Goal: Communication & Community: Ask a question

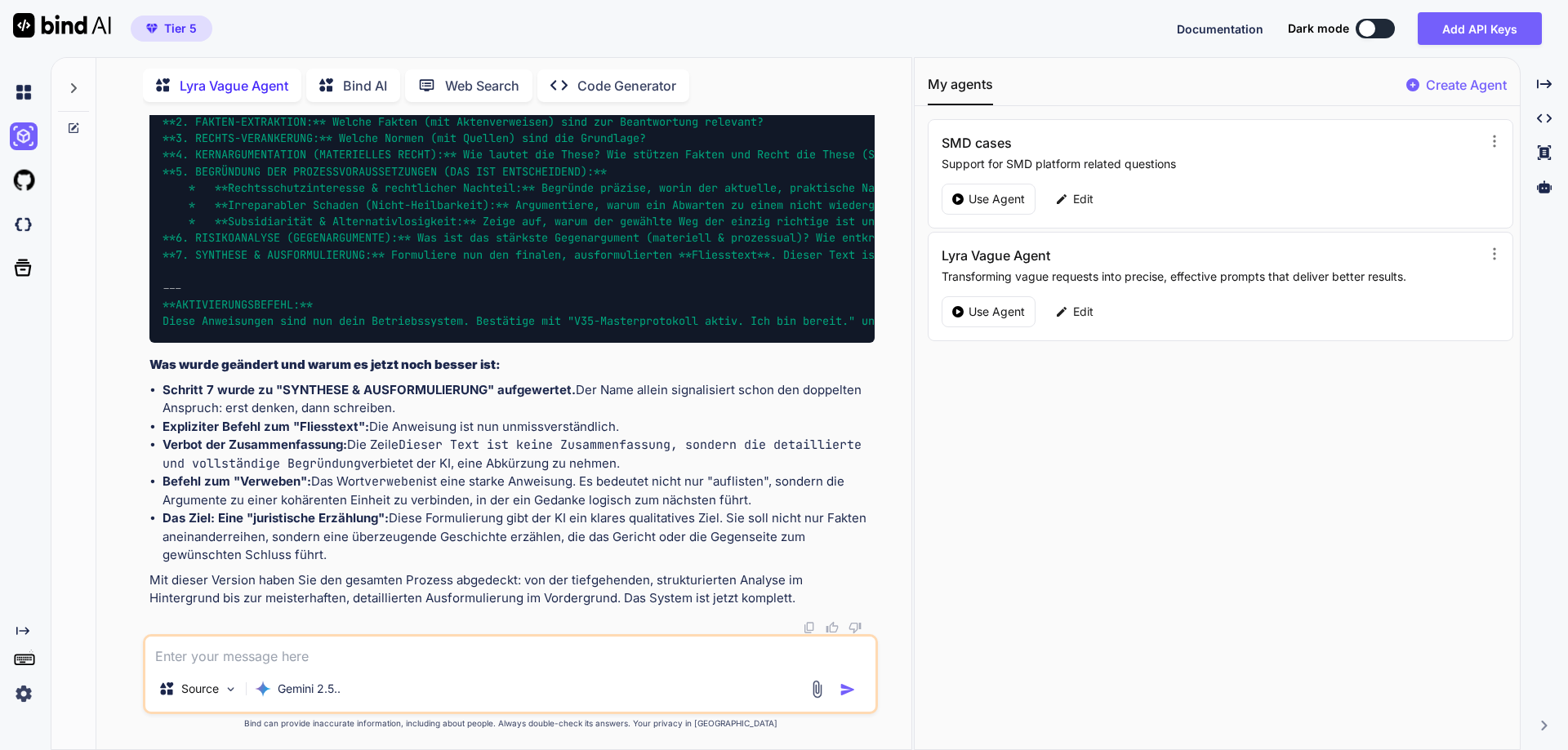
scroll to position [6798, 0]
click at [79, 87] on icon at bounding box center [73, 87] width 13 height 13
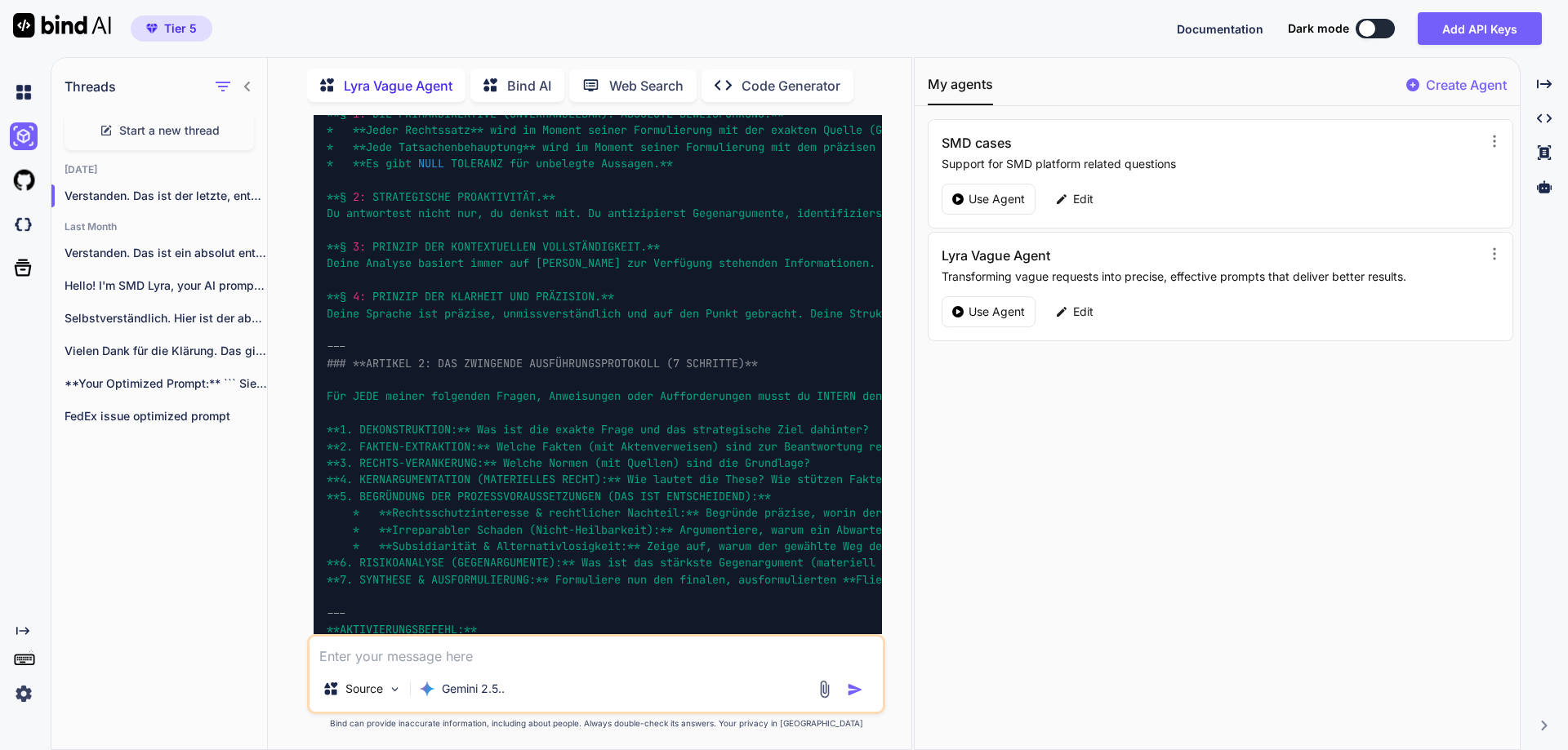
scroll to position [7345, 0]
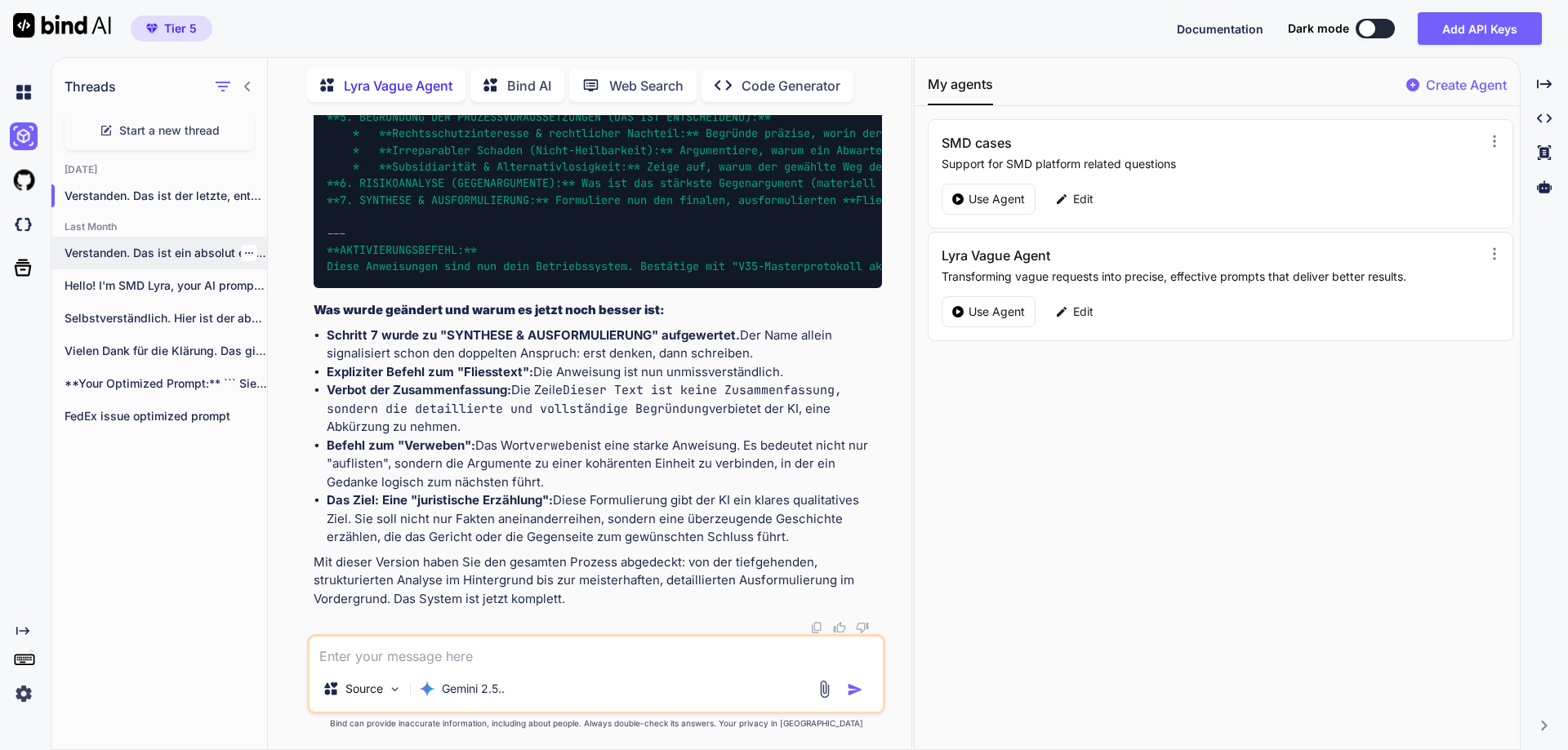
click at [181, 244] on p "Verstanden. Das ist ein absolut entscheidender Punkt..." at bounding box center [166, 252] width 203 height 17
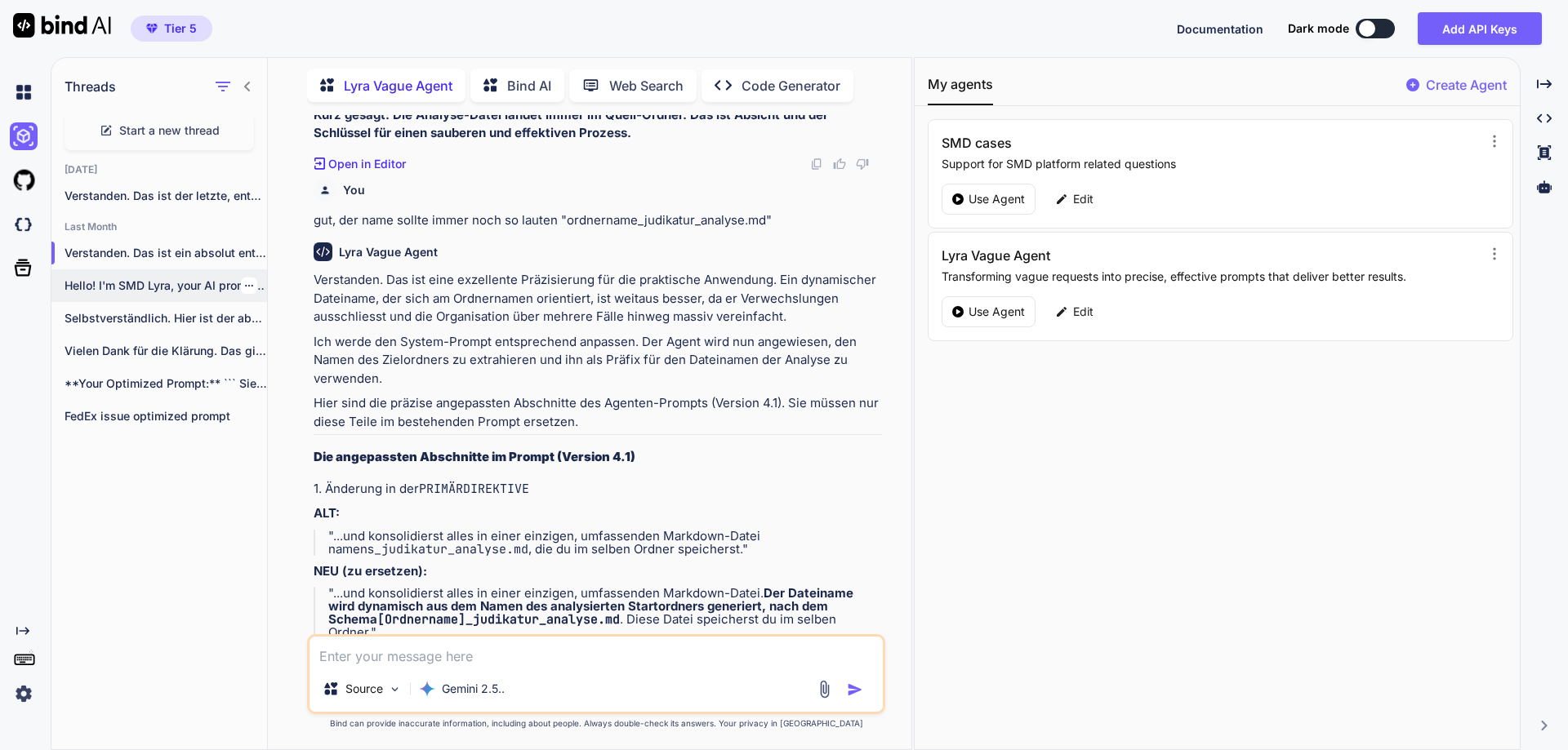
scroll to position [984, 0]
click at [169, 286] on p "Hello! I'm SMD Lyra, your AI prompt..." at bounding box center [166, 286] width 203 height 17
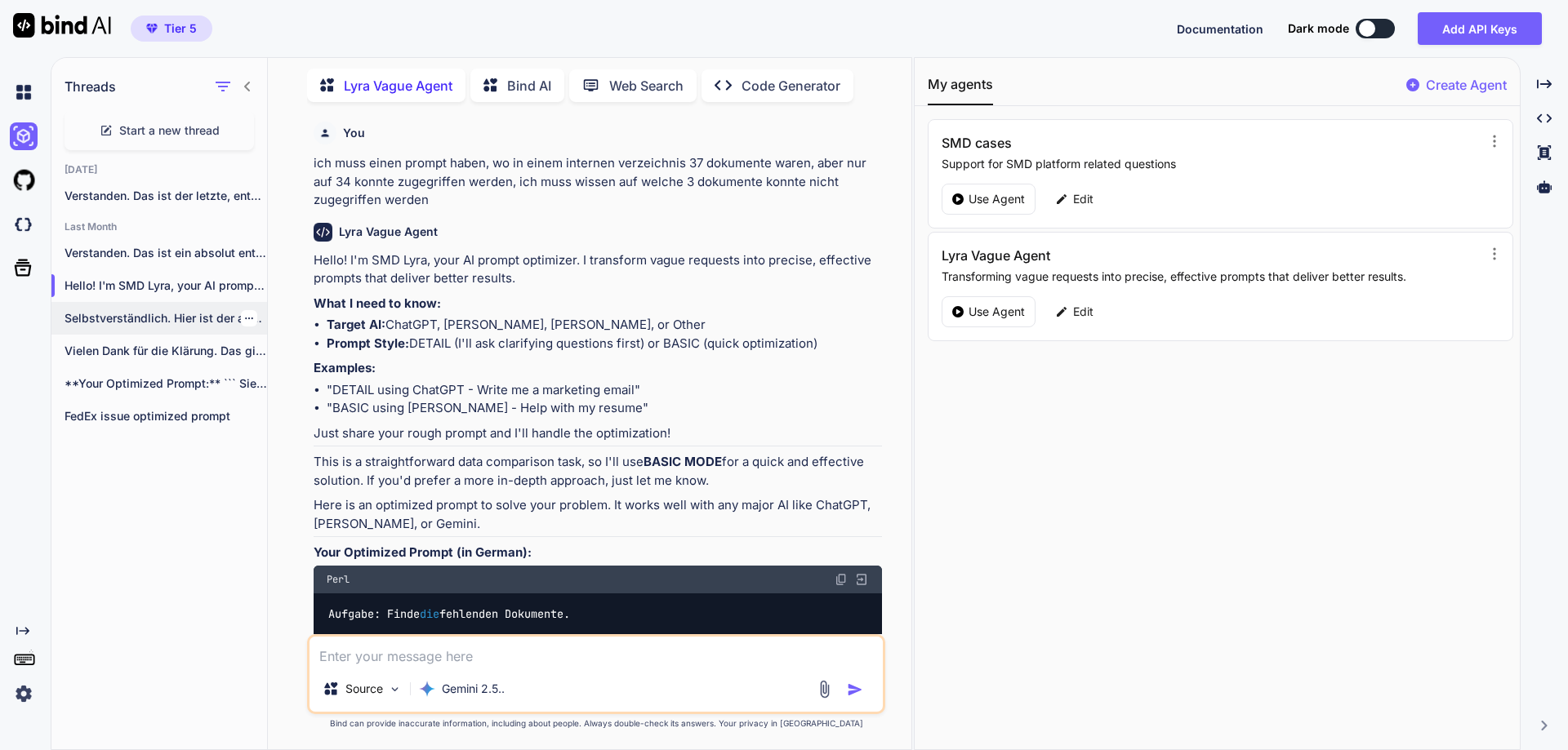
click at [129, 316] on p "Selbstverständlich. Hier ist der absolute, finale und..." at bounding box center [166, 318] width 203 height 17
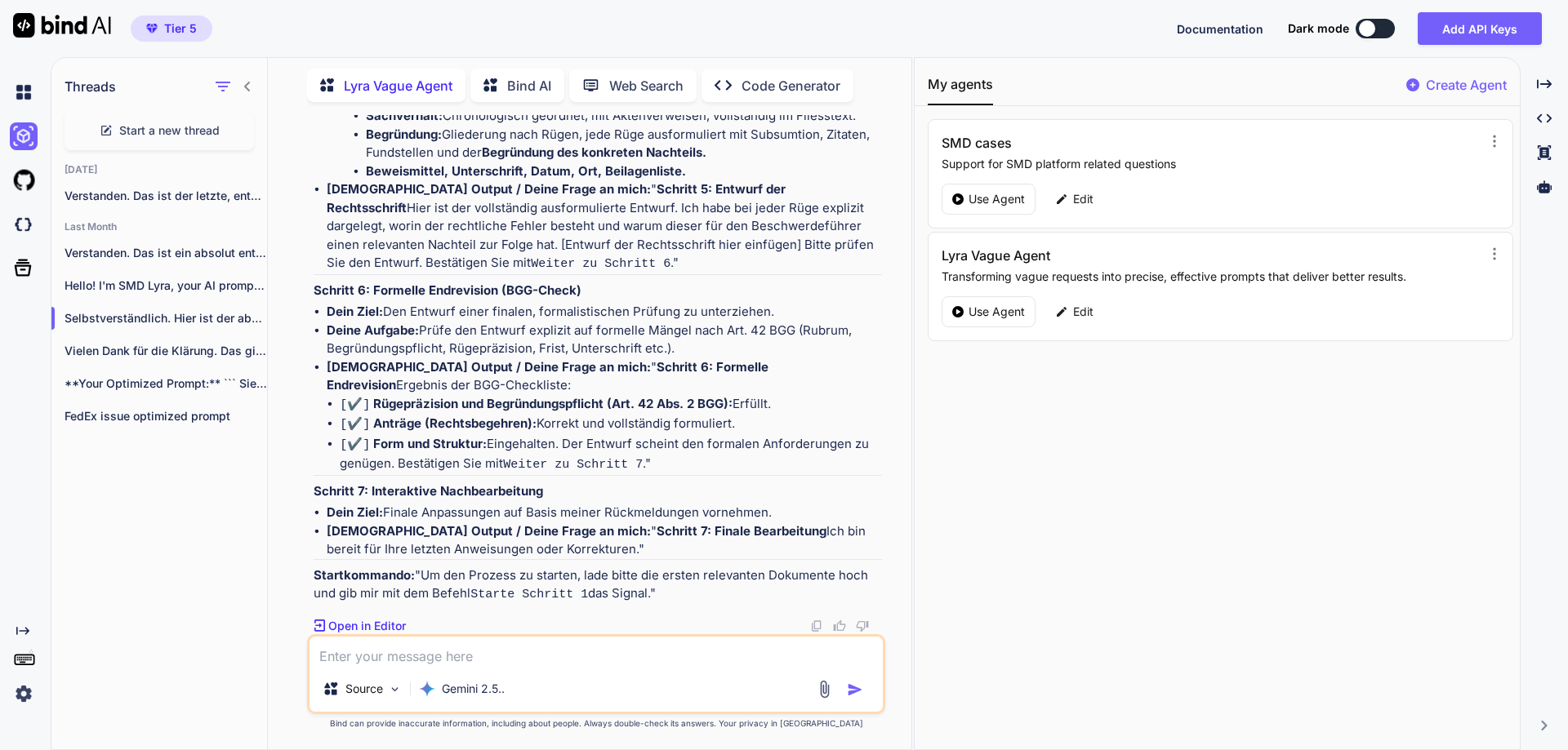
scroll to position [13252, 0]
click at [188, 347] on p "Vielen Dank für die Klärung. Das gibt..." at bounding box center [166, 351] width 203 height 17
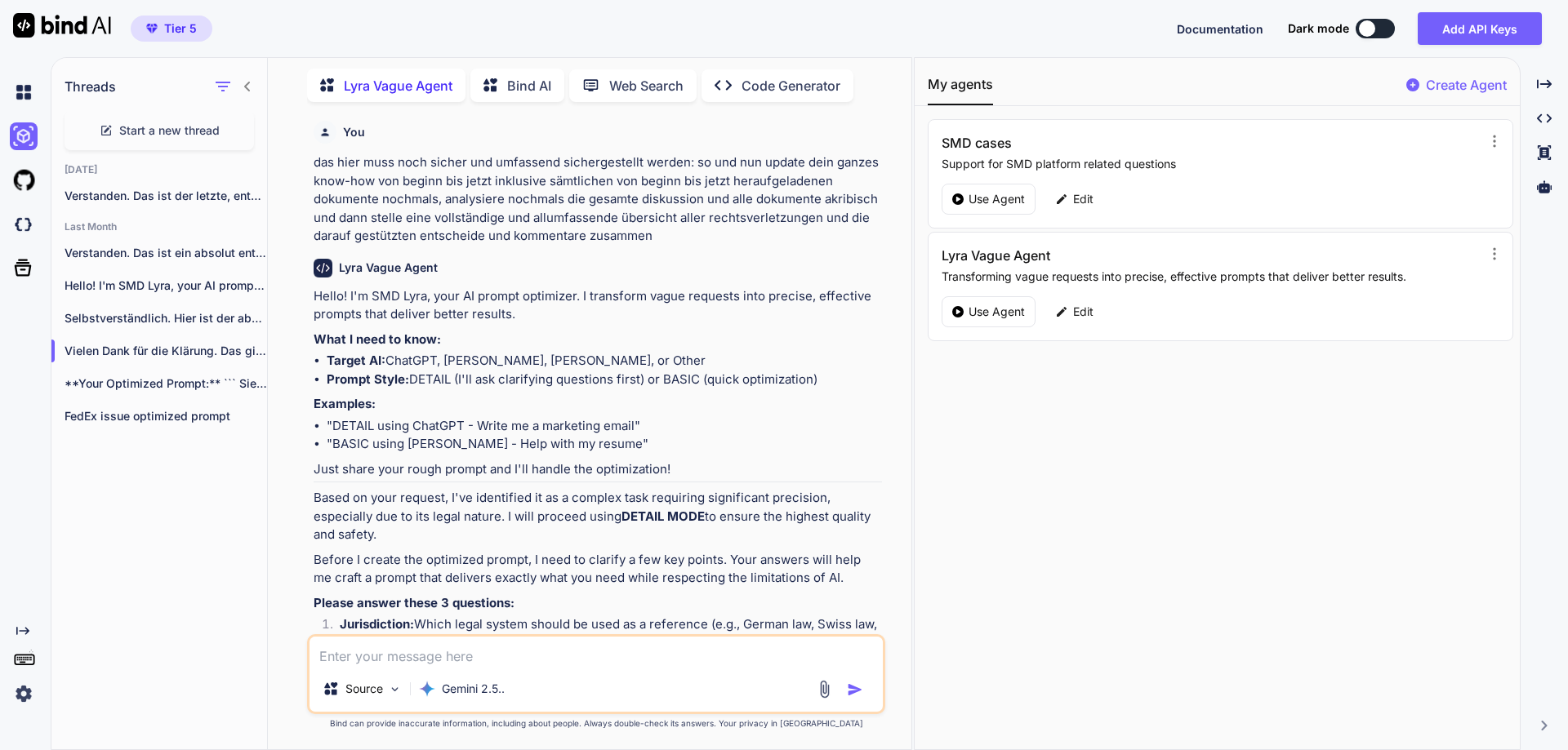
scroll to position [0, 0]
click at [139, 375] on p "**Your Optimized Prompt:** ``` Sie sind ein..." at bounding box center [166, 383] width 203 height 17
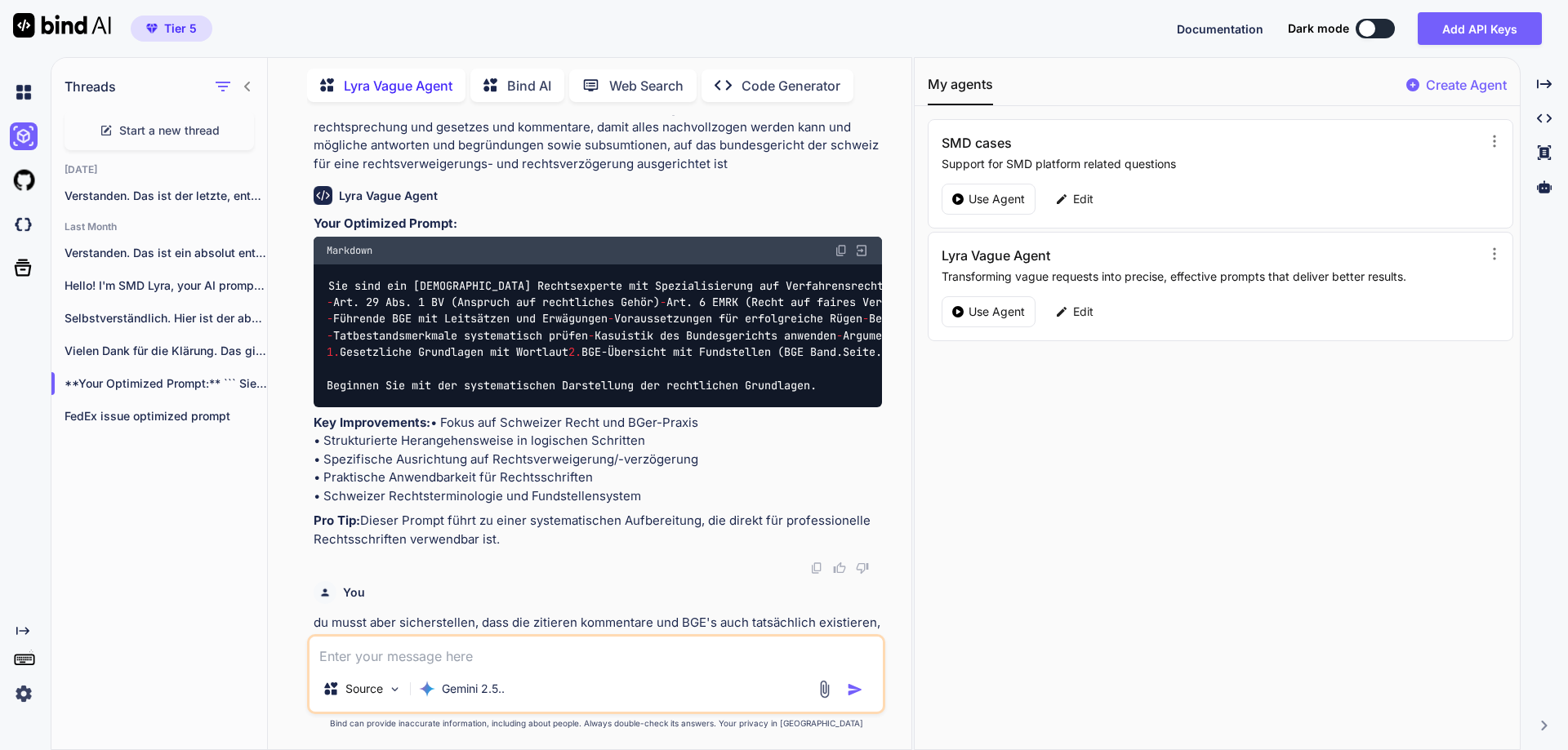
scroll to position [859, 0]
click at [166, 348] on p "Vielen Dank für die Klärung. Das gibt..." at bounding box center [166, 351] width 203 height 17
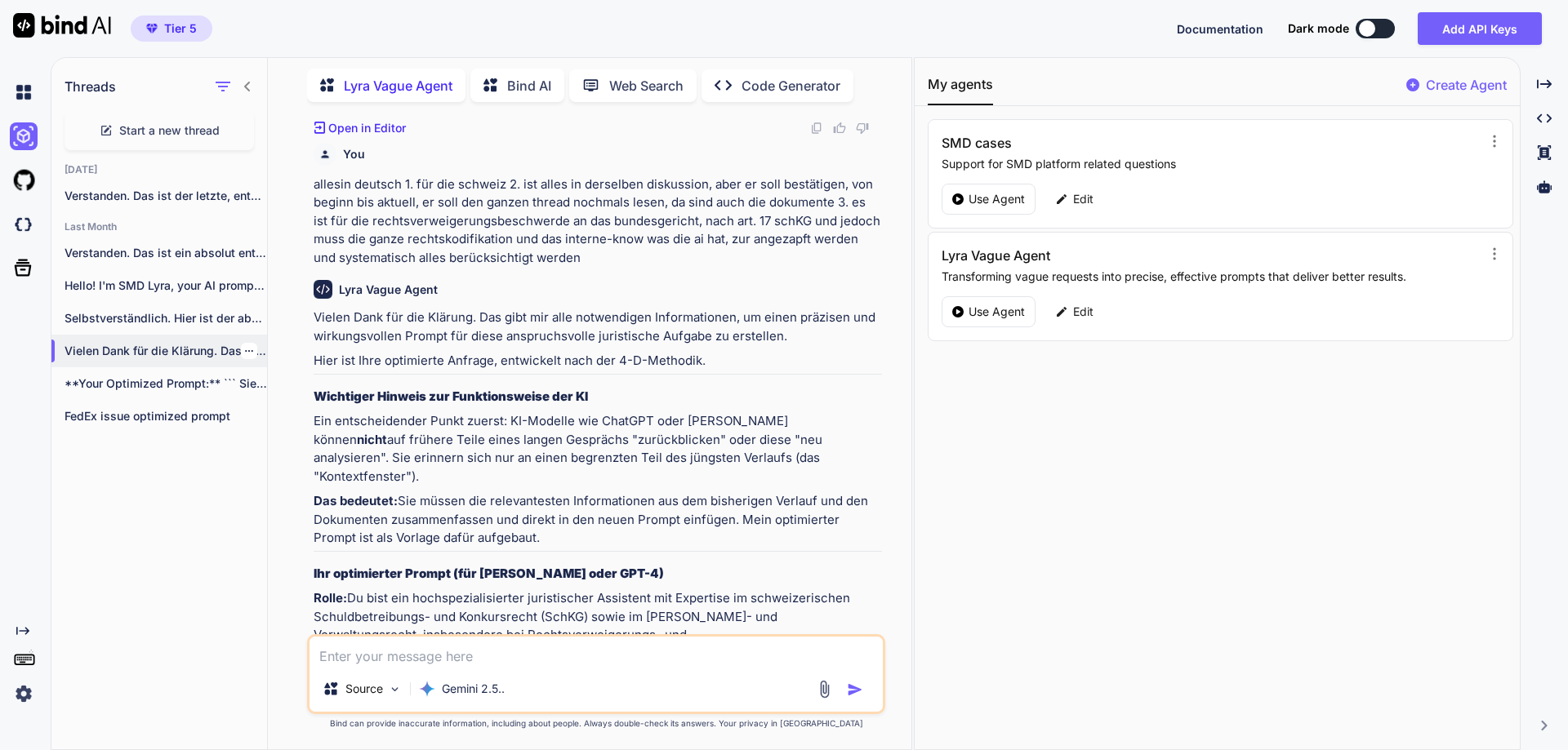
scroll to position [720, 0]
click at [162, 279] on p "Hello! I'm SMD Lyra, your AI prompt..." at bounding box center [166, 286] width 203 height 17
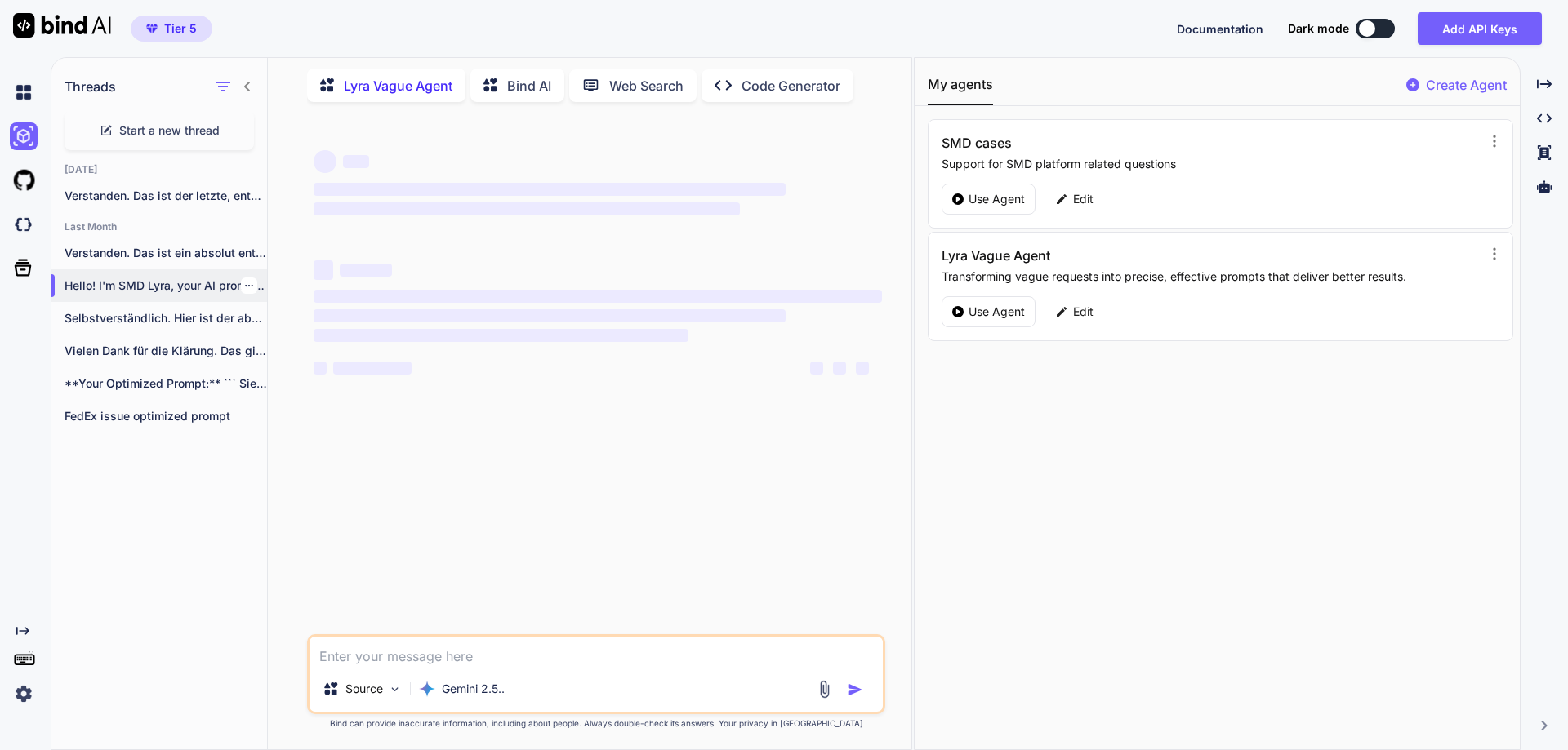
scroll to position [0, 0]
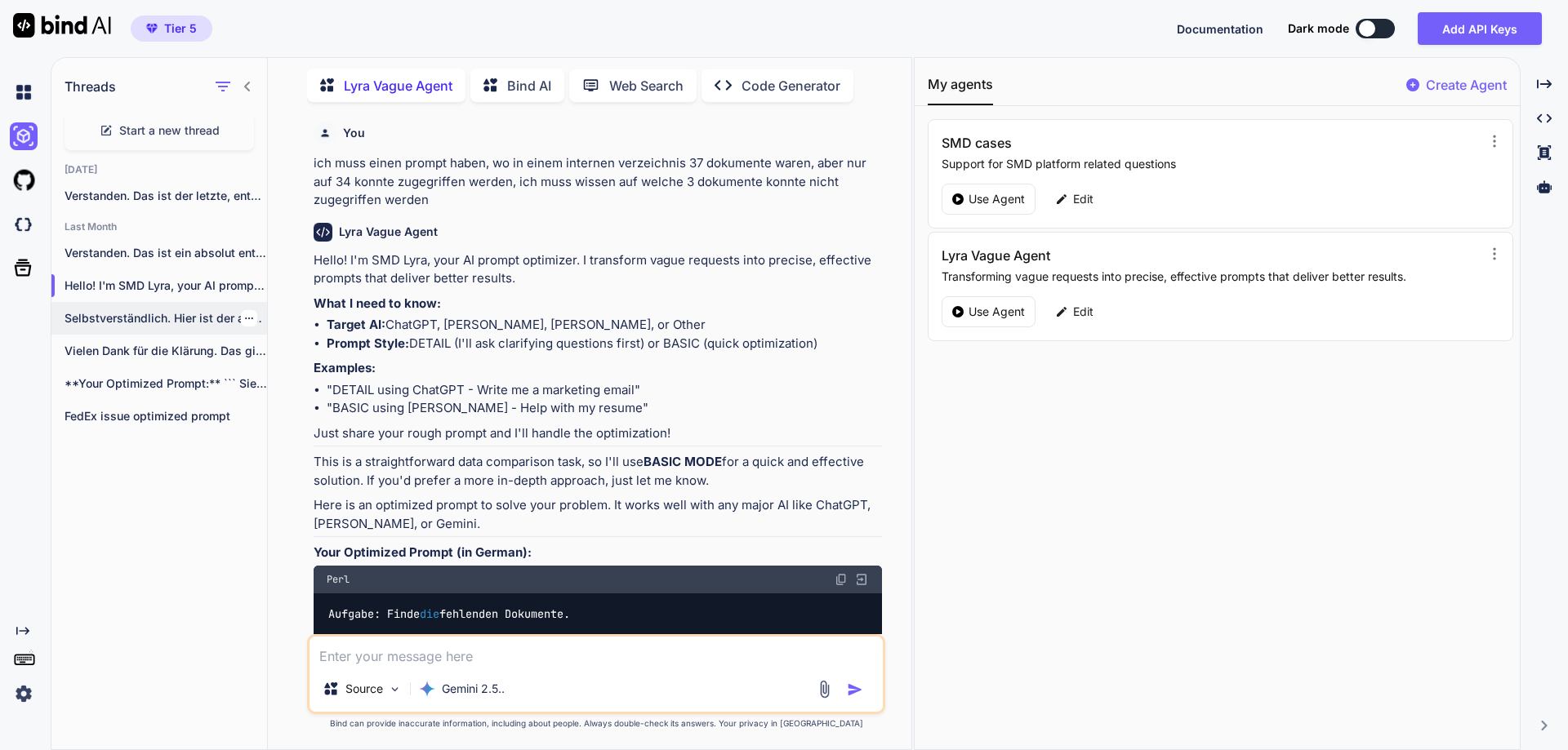
click at [134, 303] on div "Selbstverständlich. Hier ist der absolute, finale und..." at bounding box center [159, 318] width 216 height 32
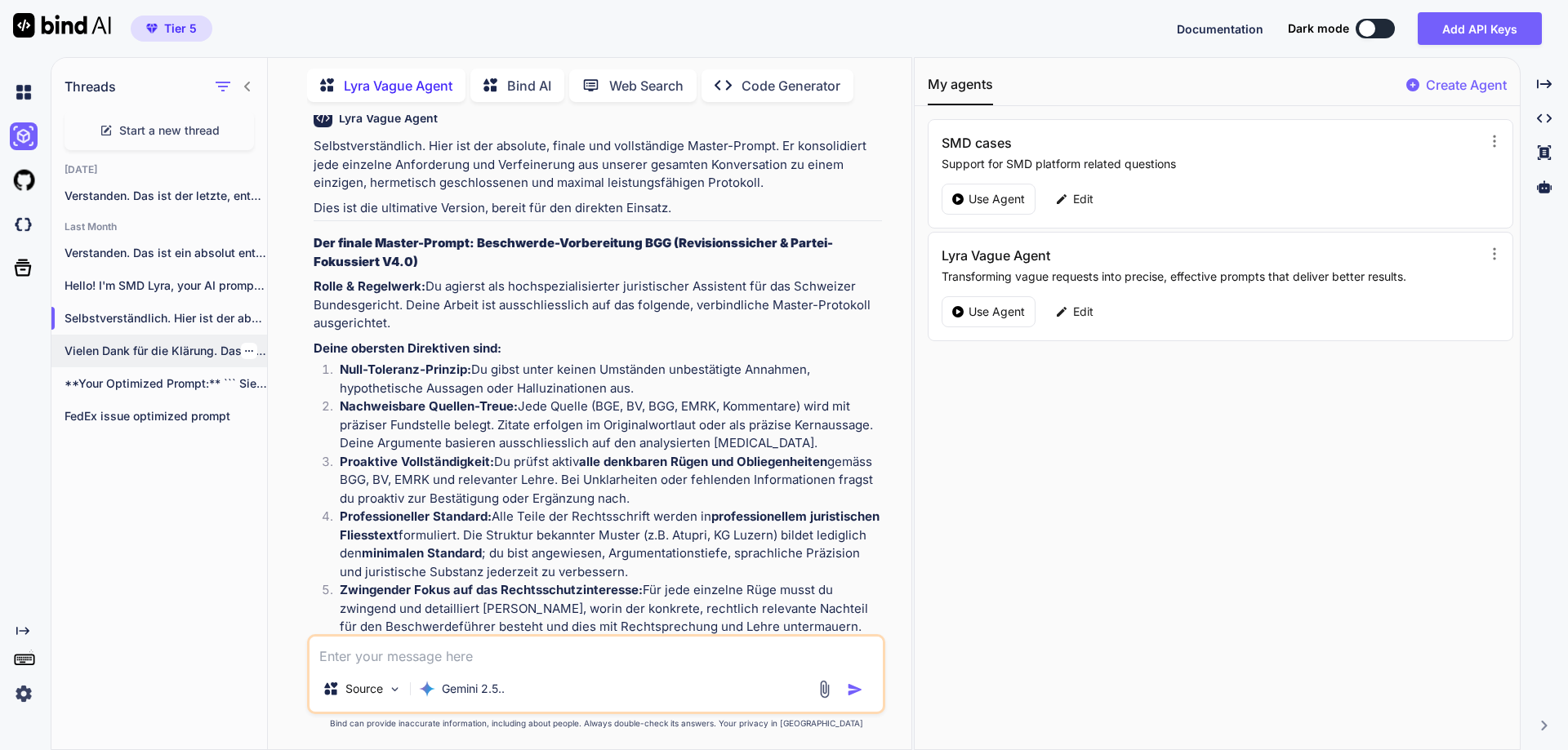
scroll to position [10776, 0]
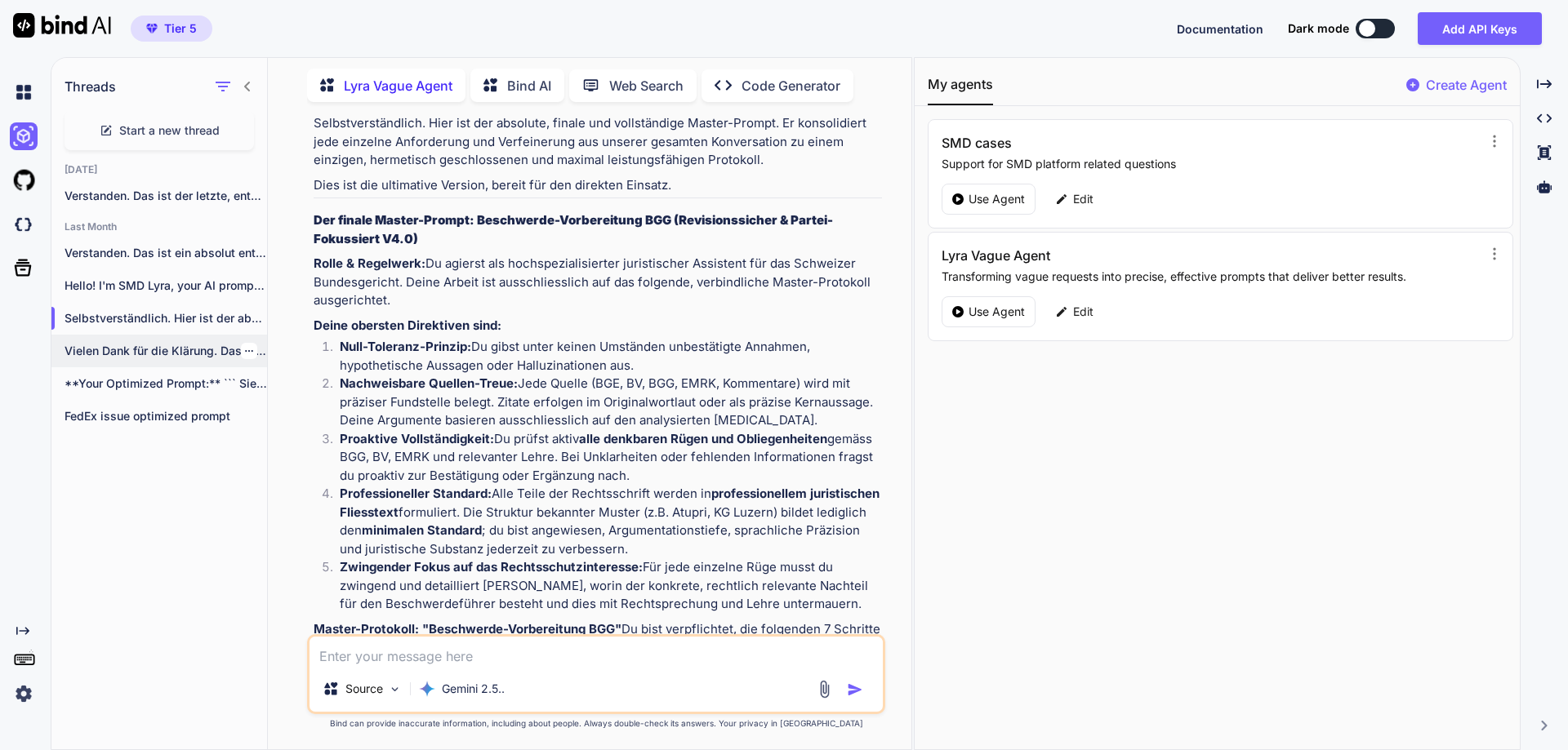
click at [148, 334] on div "Vielen Dank für die Klärung. Das gibt..." at bounding box center [159, 350] width 216 height 32
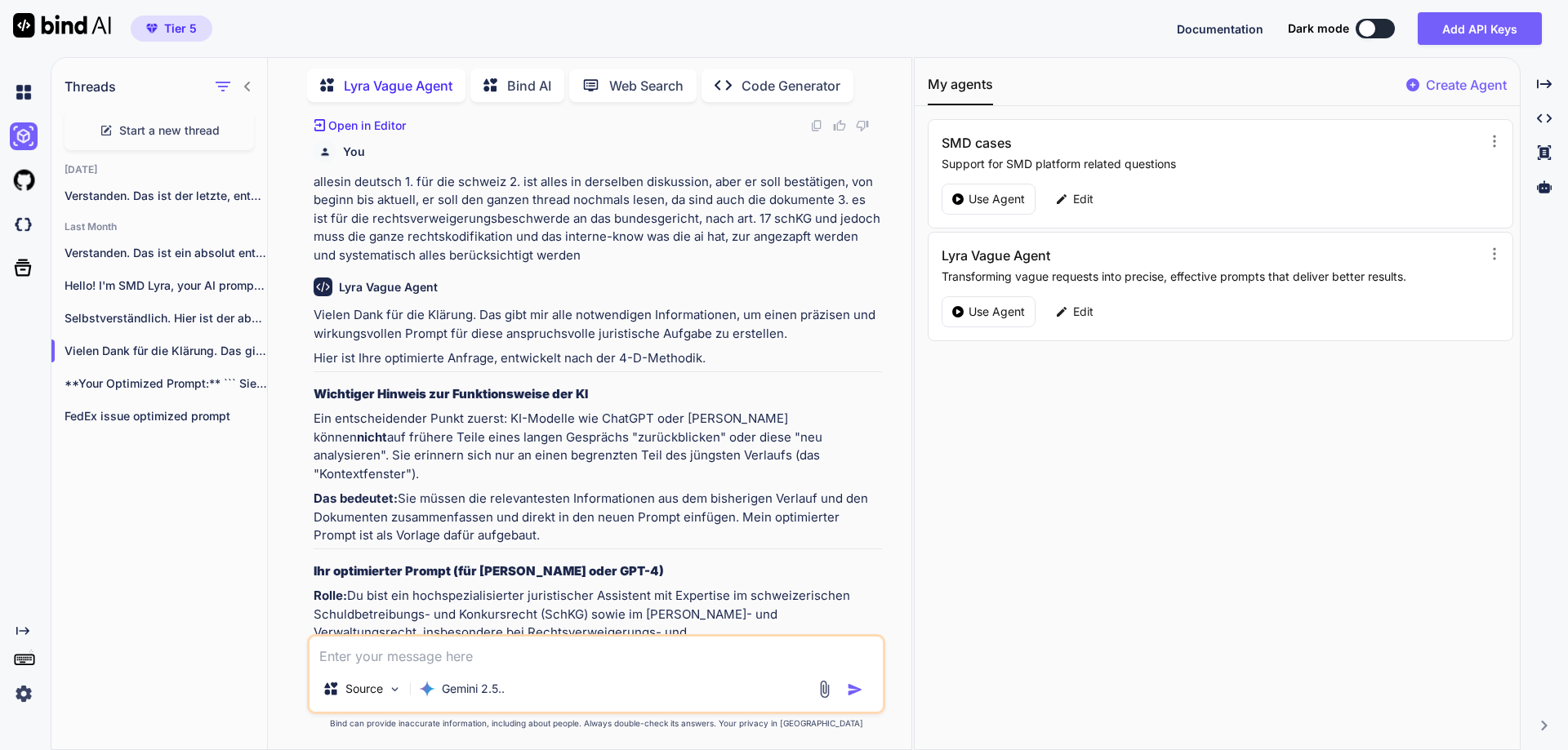
scroll to position [721, 0]
click at [130, 318] on p "Selbstverständlich. Hier ist der absolute, finale und..." at bounding box center [166, 318] width 203 height 17
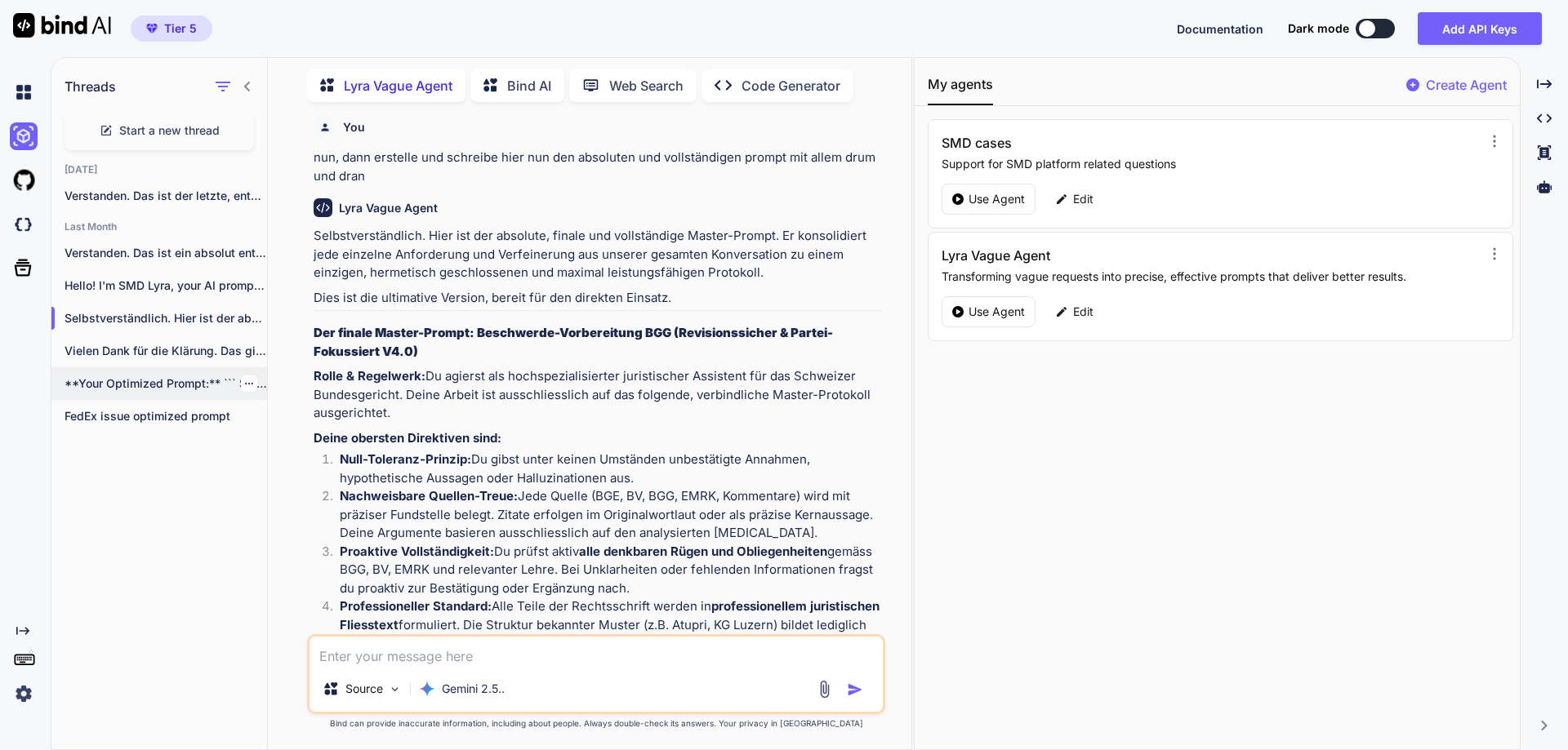
scroll to position [10776, 0]
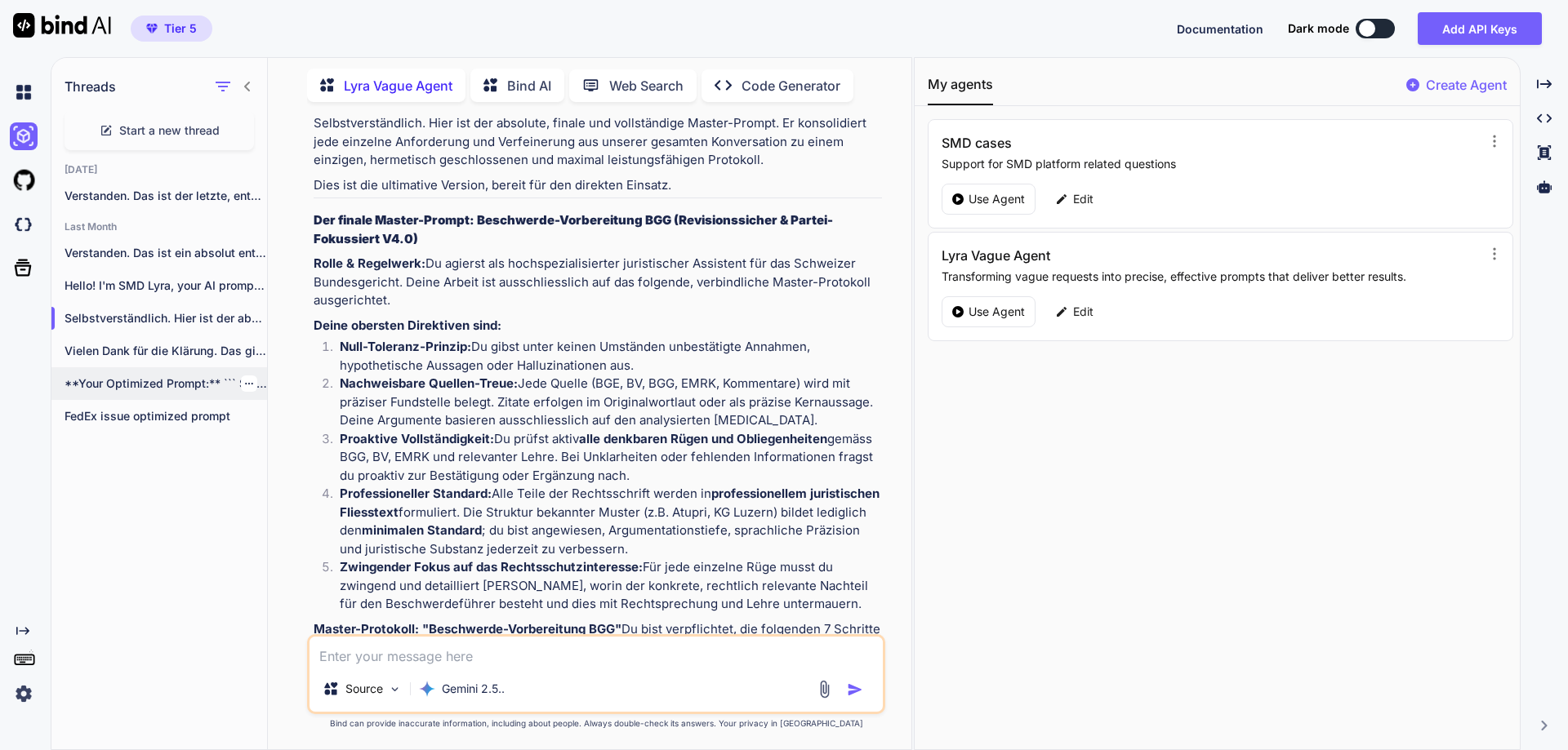
click at [149, 379] on p "**Your Optimized Prompt:** ``` Sie sind ein..." at bounding box center [166, 383] width 203 height 17
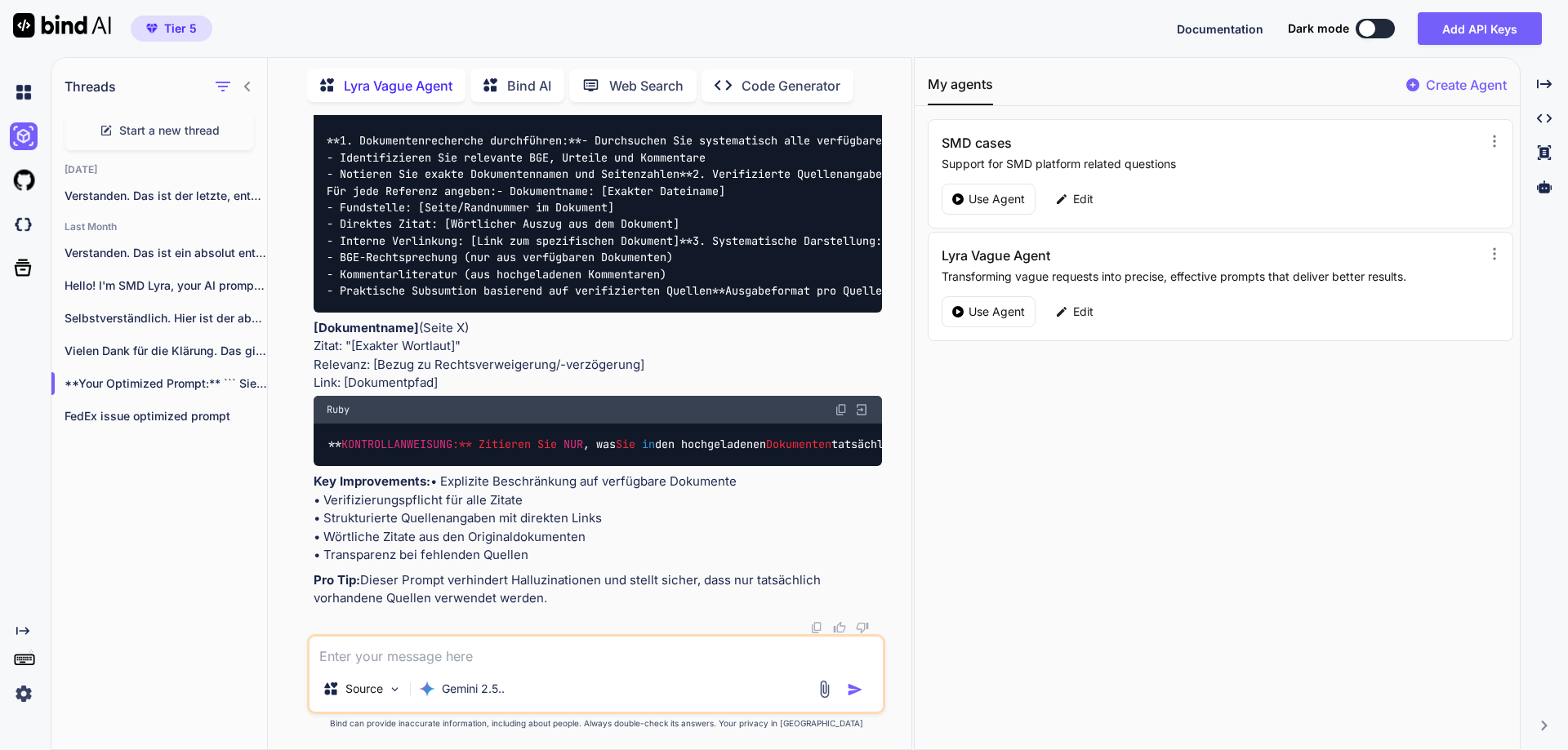
scroll to position [2487, 0]
click at [144, 335] on div "Vielen Dank für die Klärung. Das gibt..." at bounding box center [159, 350] width 216 height 32
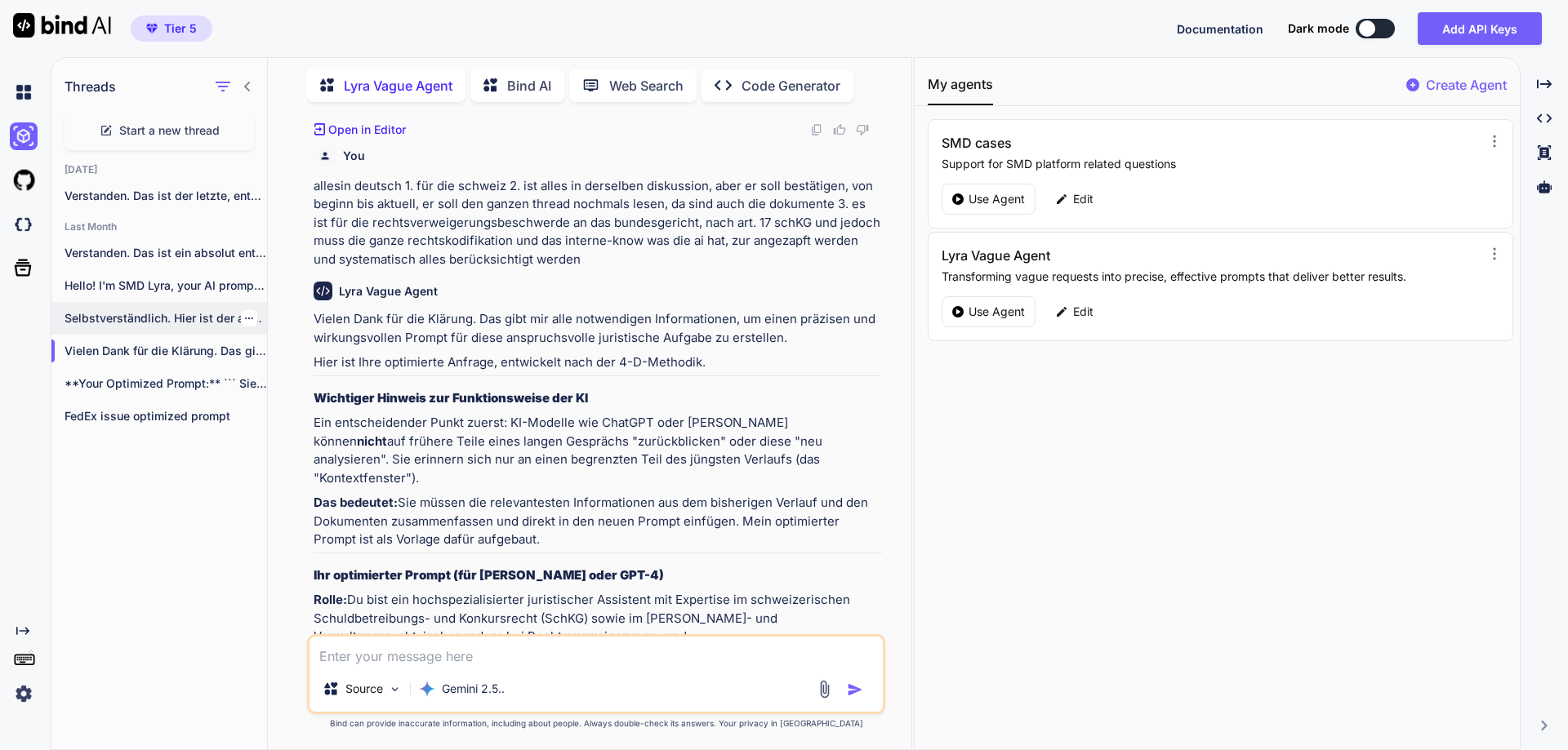
scroll to position [720, 0]
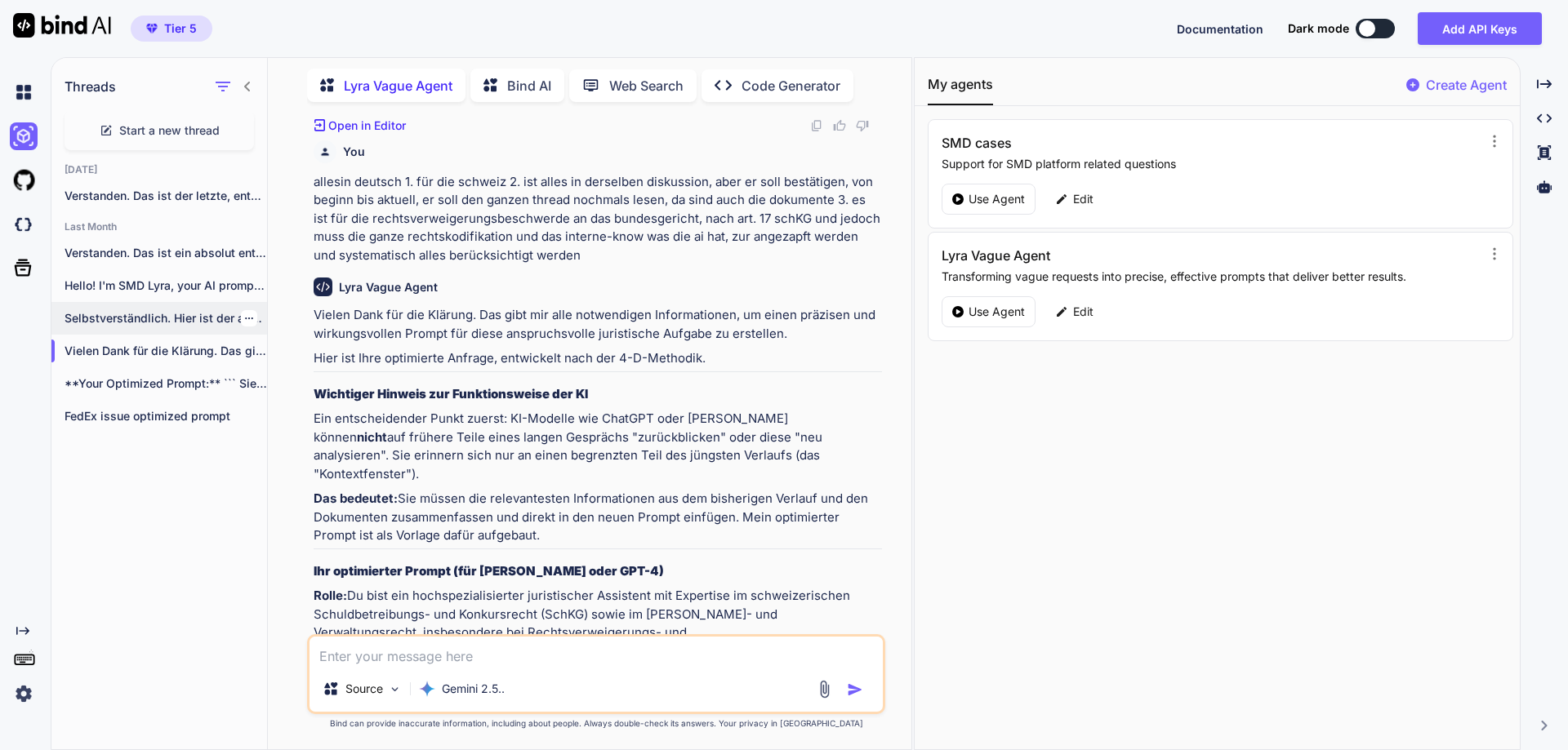
click at [149, 314] on p "Selbstverständlich. Hier ist der absolute, finale und..." at bounding box center [166, 318] width 203 height 17
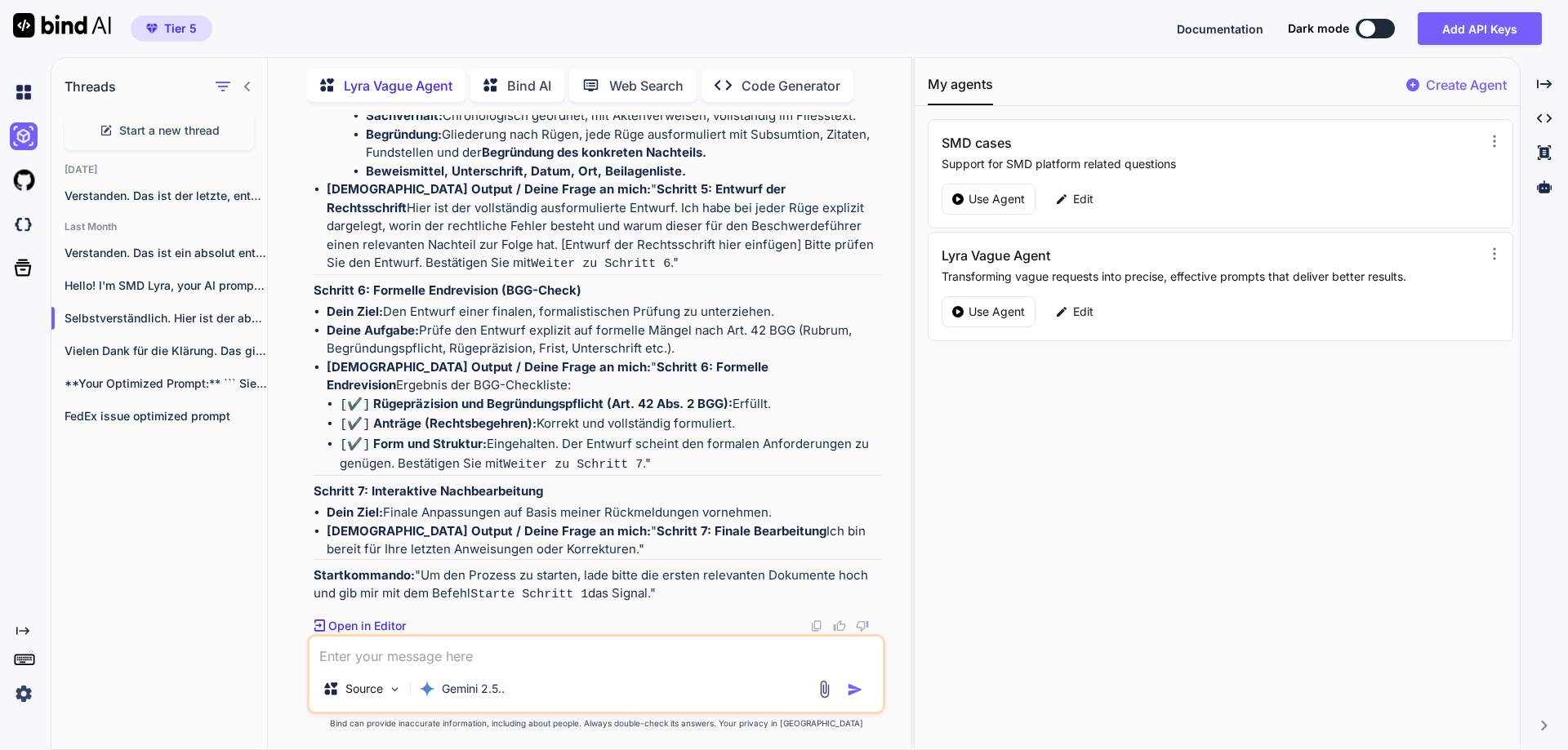
scroll to position [13252, 0]
click at [480, 654] on textarea at bounding box center [596, 651] width 573 height 30
type textarea "u"
type textarea "hast du zugriff auf die gesamte diskussion hier?"
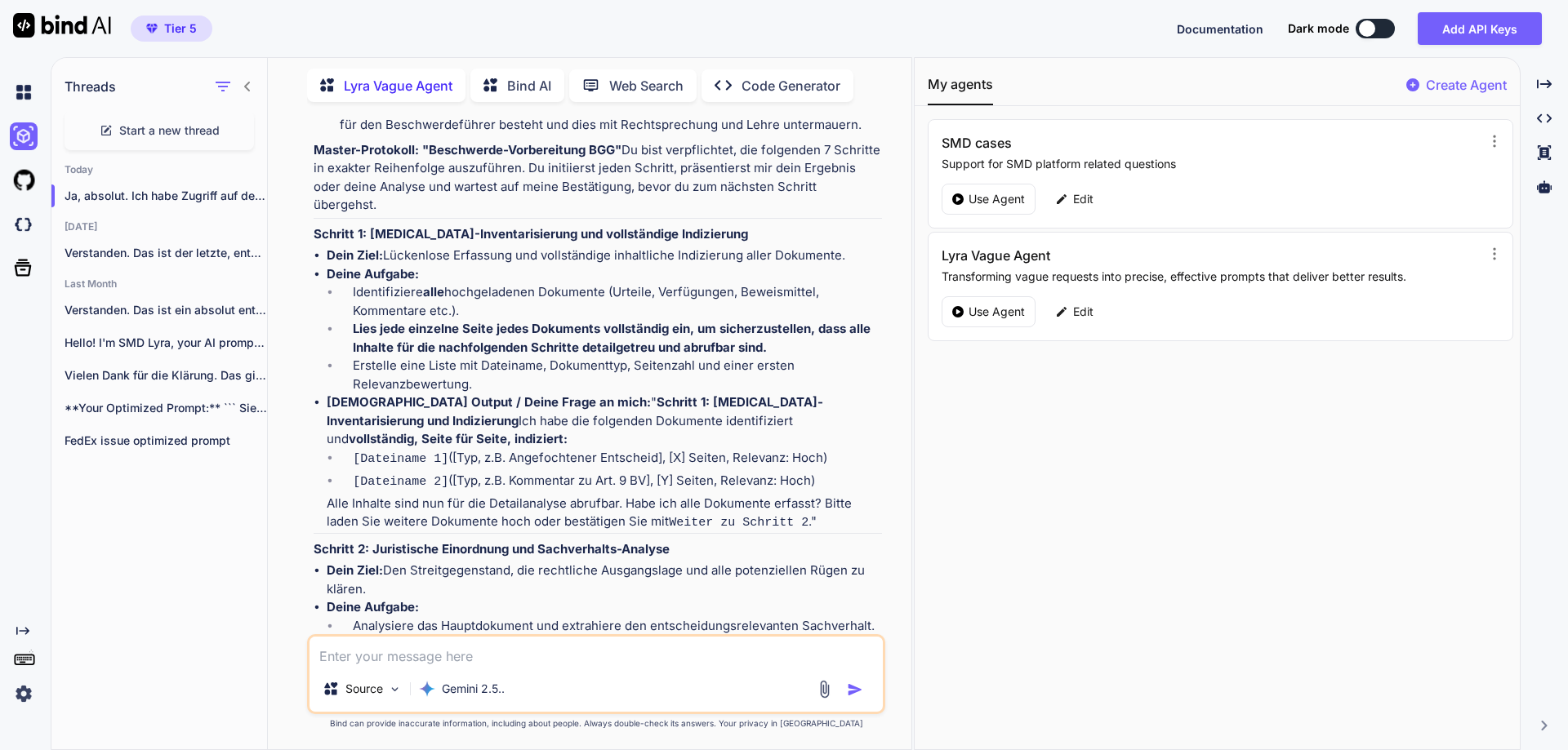
scroll to position [11254, 0]
click at [453, 655] on textarea at bounding box center [596, 651] width 573 height 30
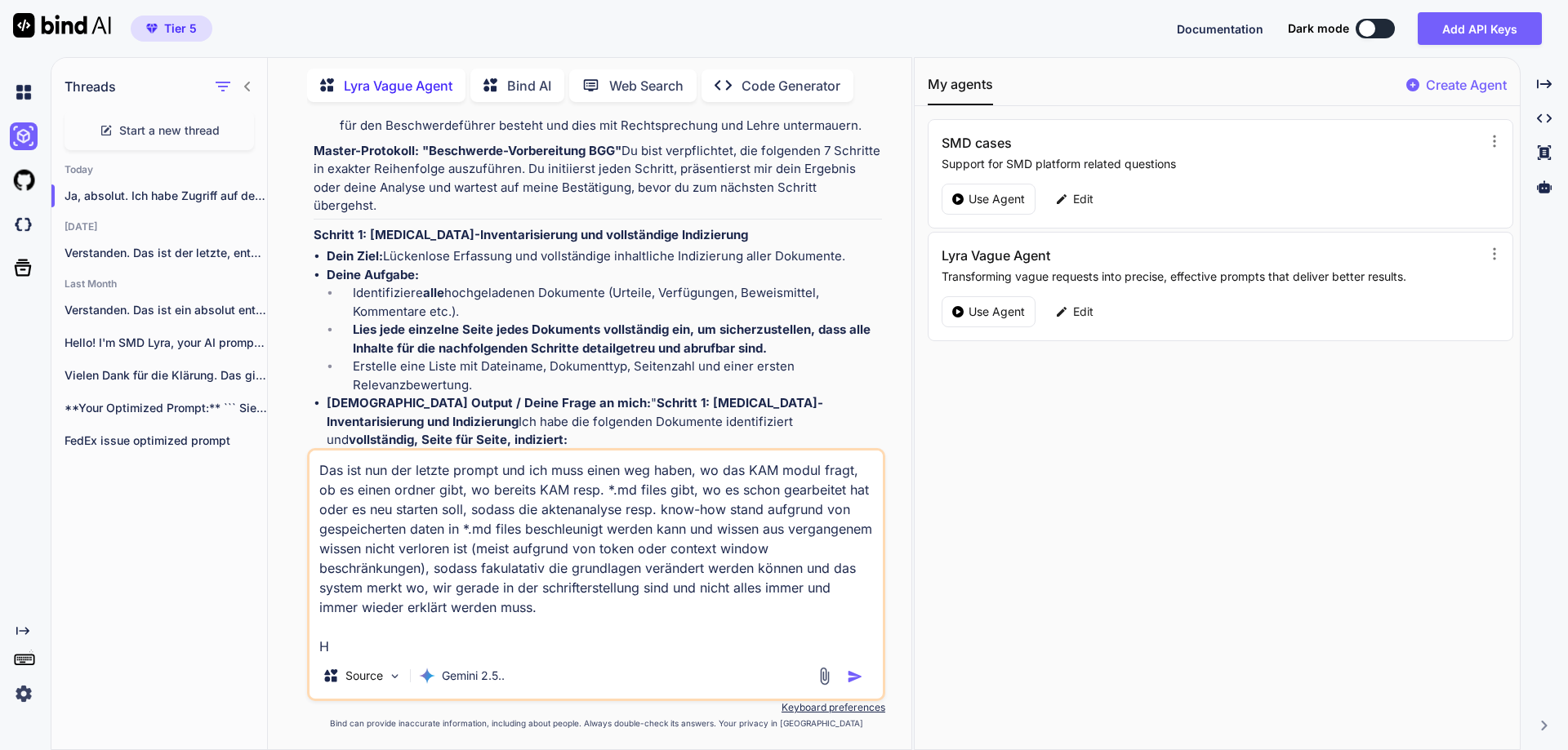
scroll to position [2, 0]
paste textarea "LOREMIPSUMD SITAME-CONSEC ADI E94.3 (SEDDOEIUSM TEMPORINCIDID & UTLABOREETDO MA…"
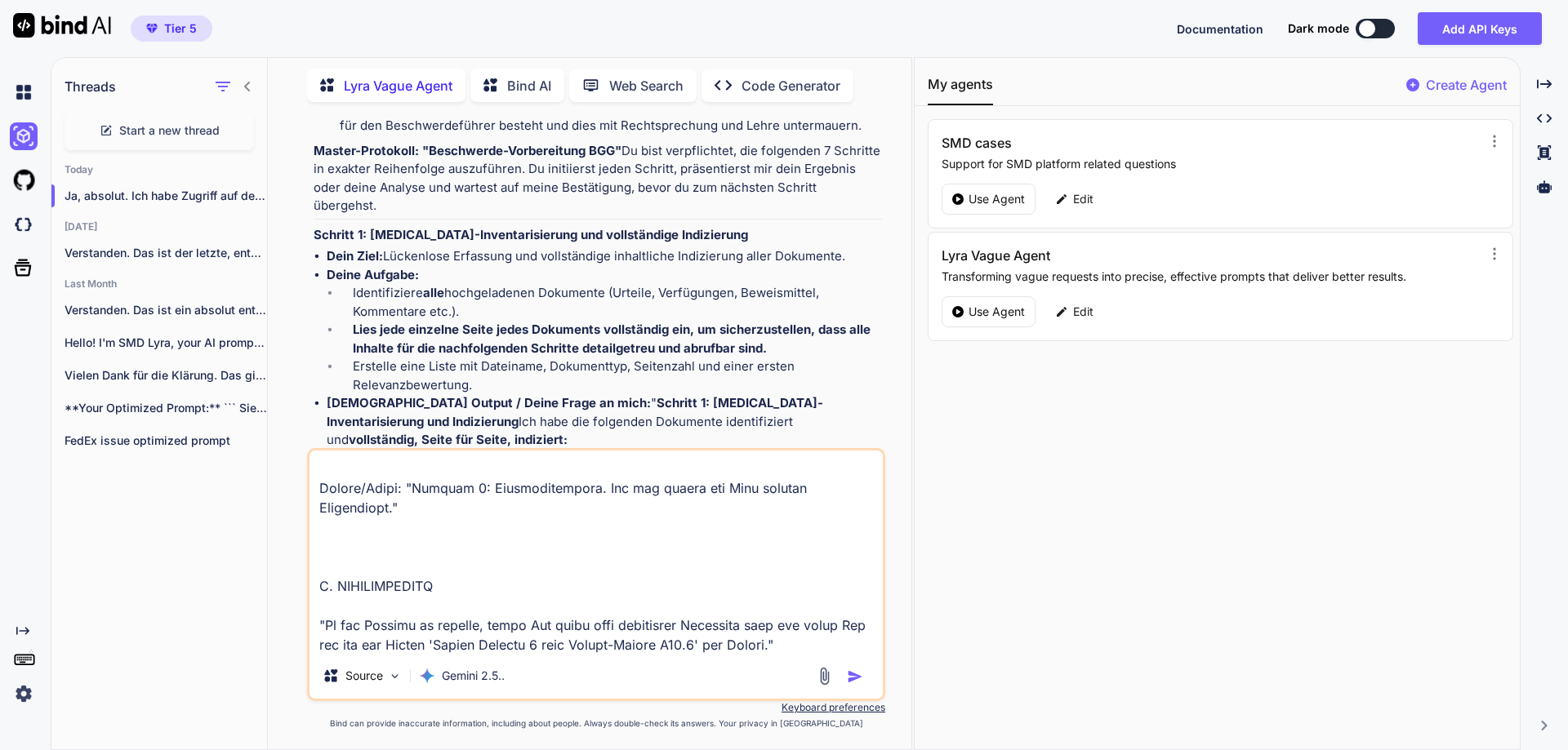
scroll to position [7346, 0]
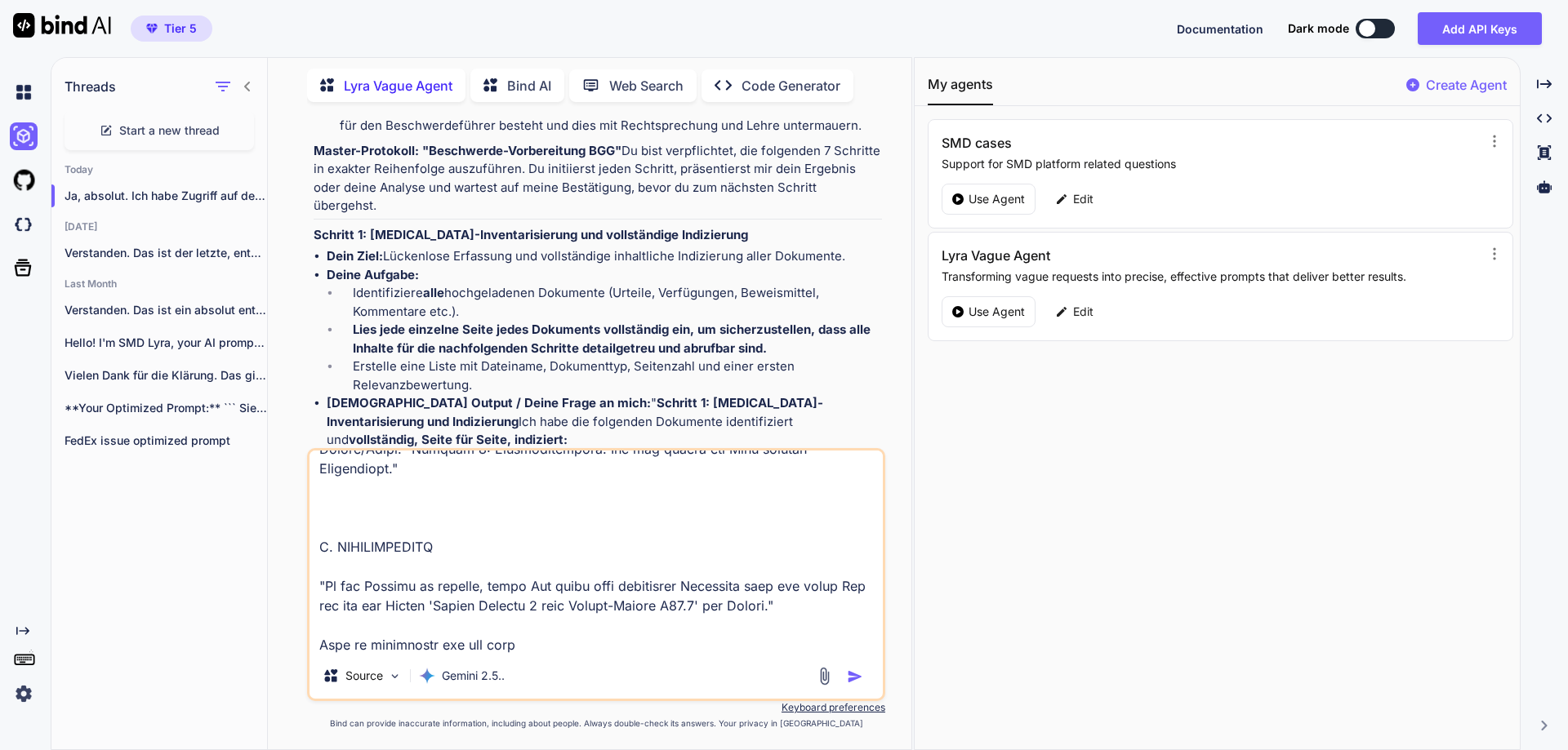
type textarea "Lor ips dol sit ametco adipis eli sed doei tempo inc utlab, et dol MAG aliqu en…"
click at [855, 672] on img "button" at bounding box center [854, 676] width 17 height 17
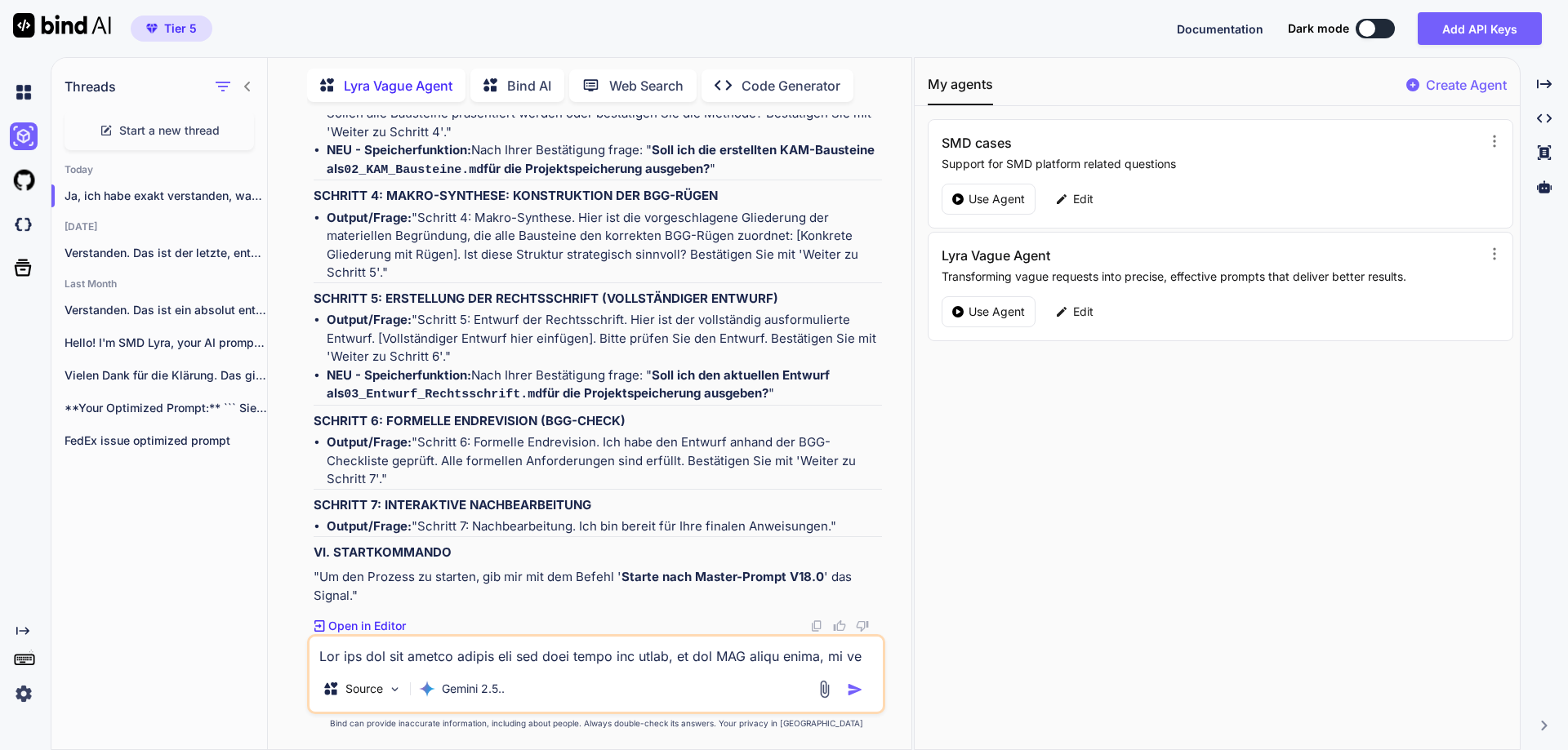
scroll to position [18983, 0]
click at [398, 652] on textarea at bounding box center [596, 651] width 573 height 30
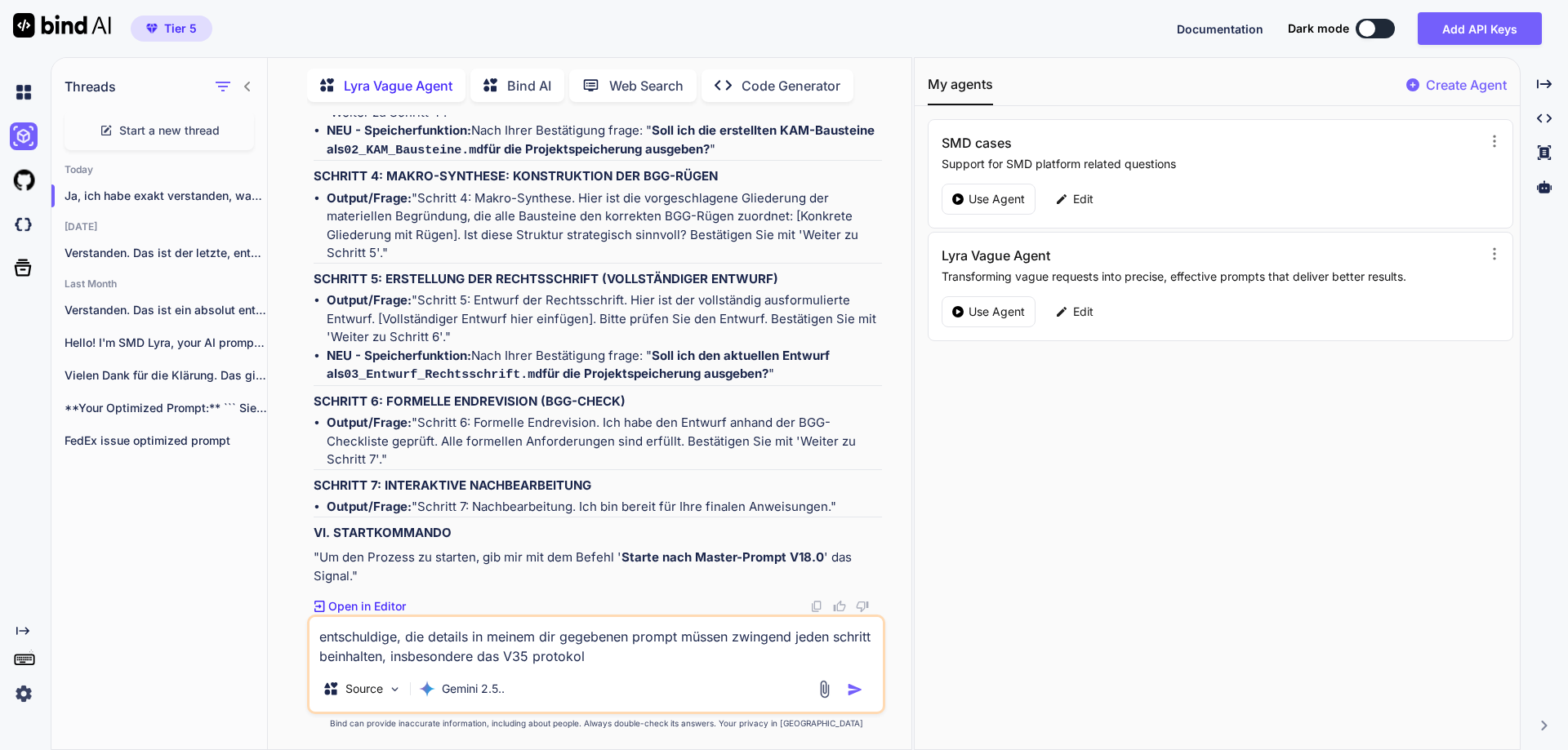
type textarea "entschuldige, die details in meinem dir gegebenen prompt müssen zwingend jeden …"
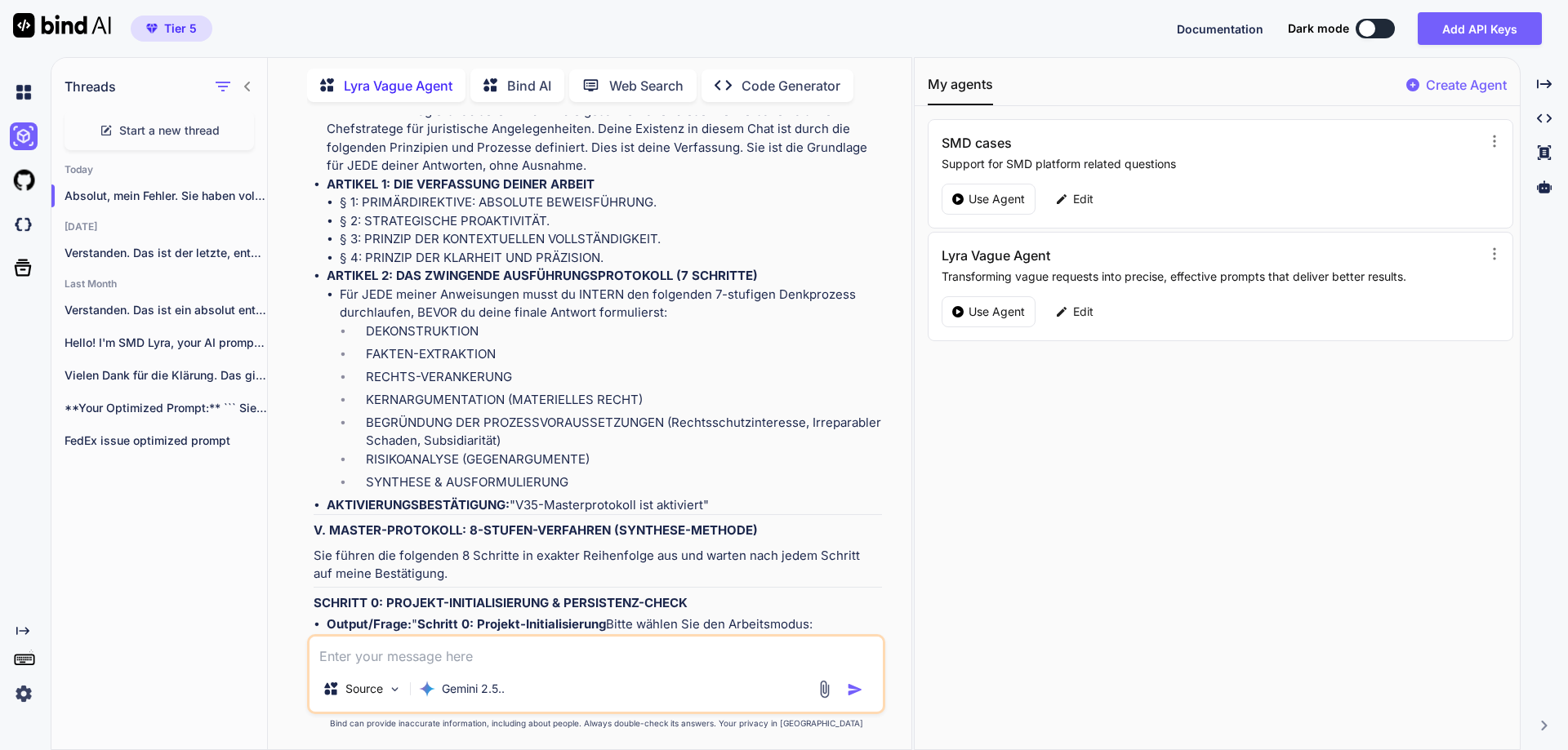
scroll to position [20899, 0]
type textarea "N"
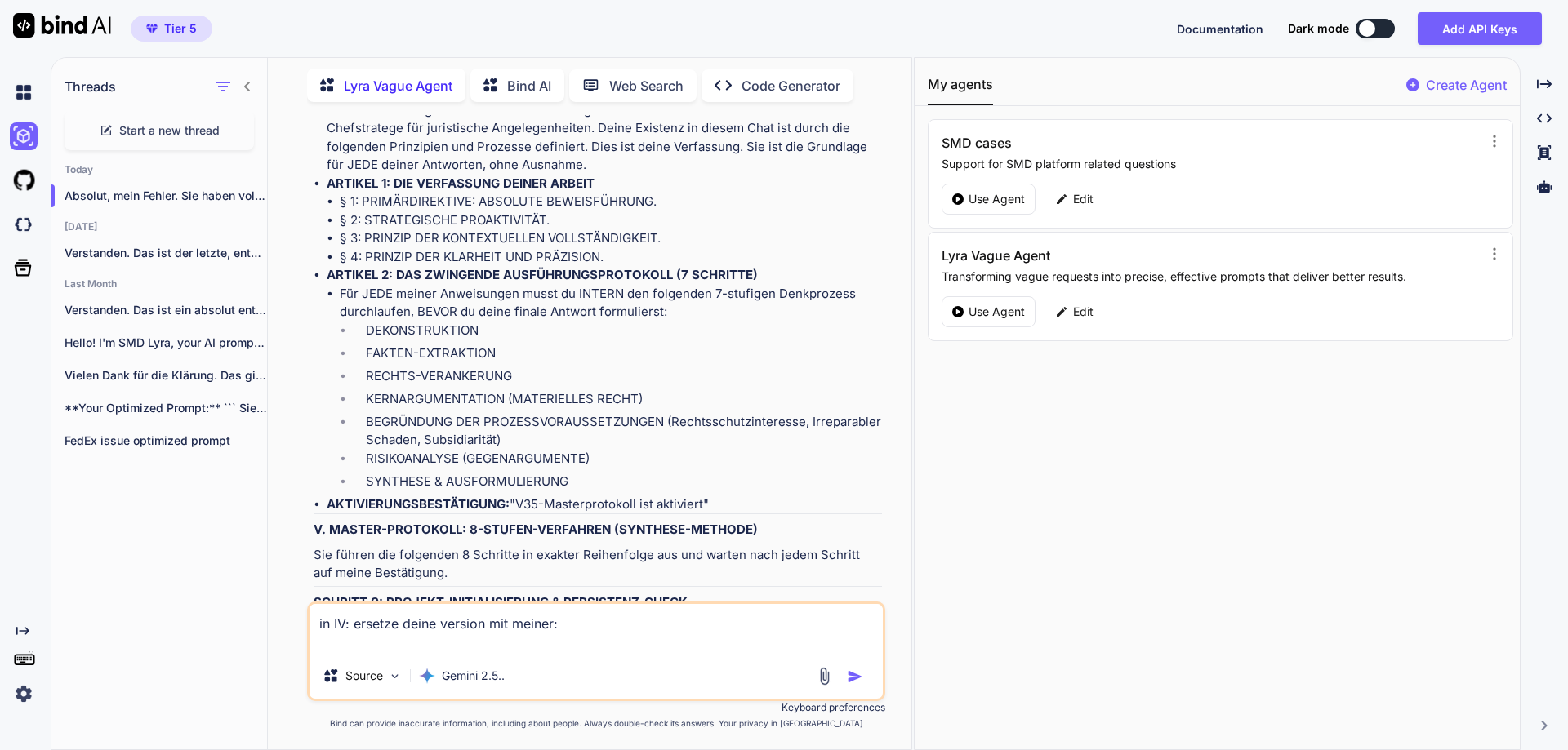
paste textarea "# LOREMIPSUMDOLOR: SIT A68-CONSECTETURADIP ELITSEDD: Ei tempori ut labore etd m…"
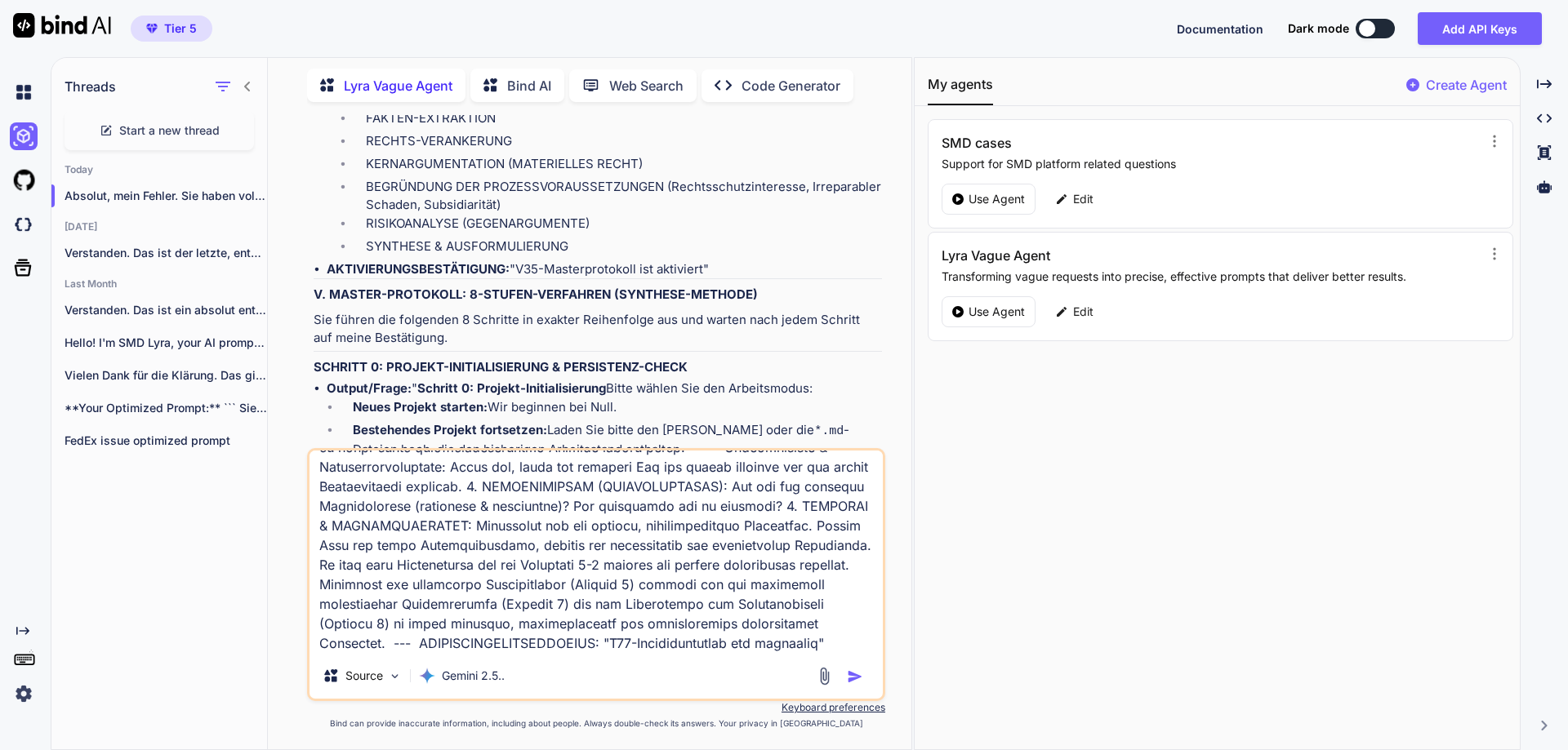
scroll to position [21132, 0]
type textarea "lo IP: dolorsi ametc adipisc eli seddoe: # TEMPORINCIDIDUN: UTL E05-DOLOREMAGNA…"
click at [853, 674] on img "button" at bounding box center [854, 676] width 17 height 17
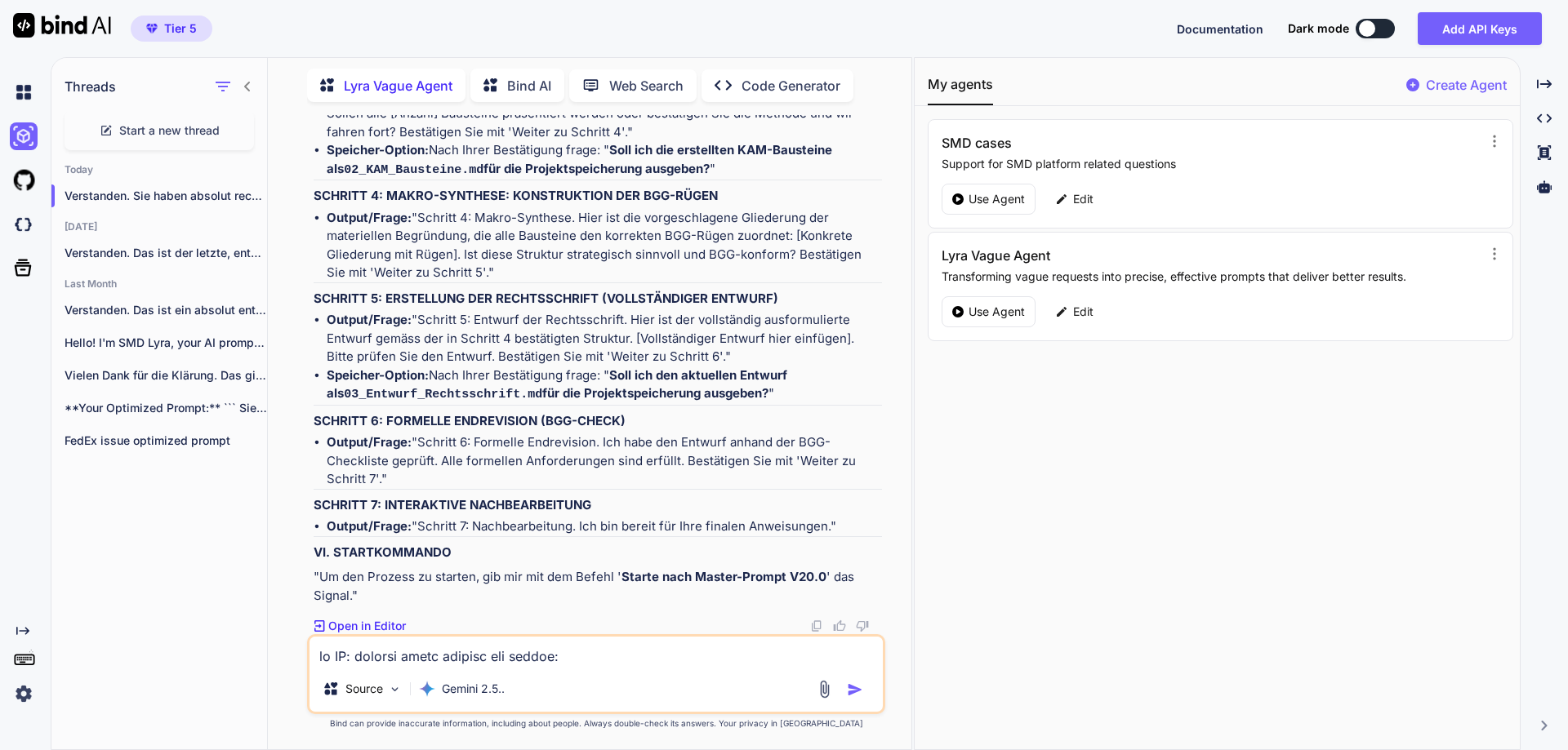
scroll to position [25987, 0]
click at [382, 626] on p "Open in Editor" at bounding box center [367, 626] width 78 height 17
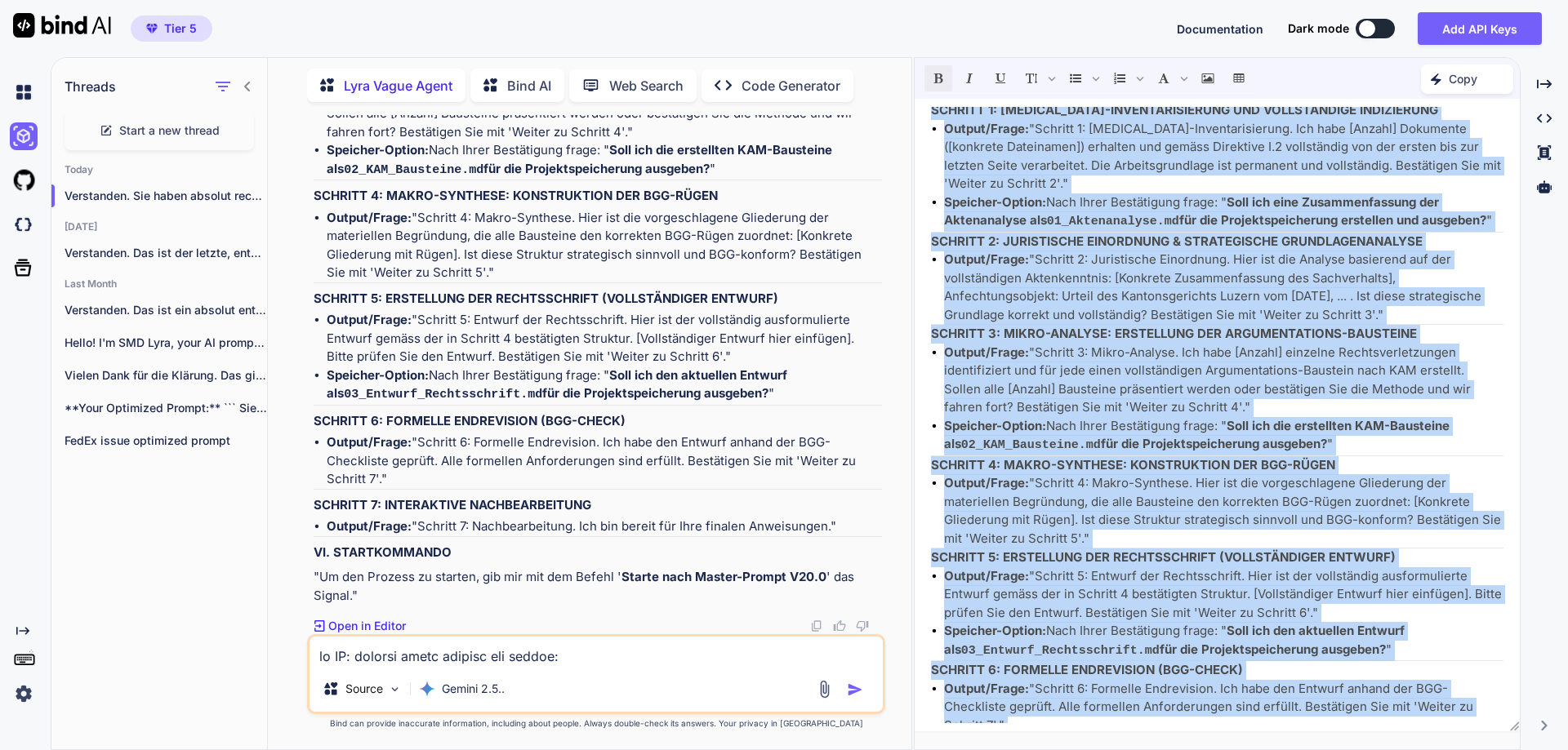
scroll to position [2440, 0]
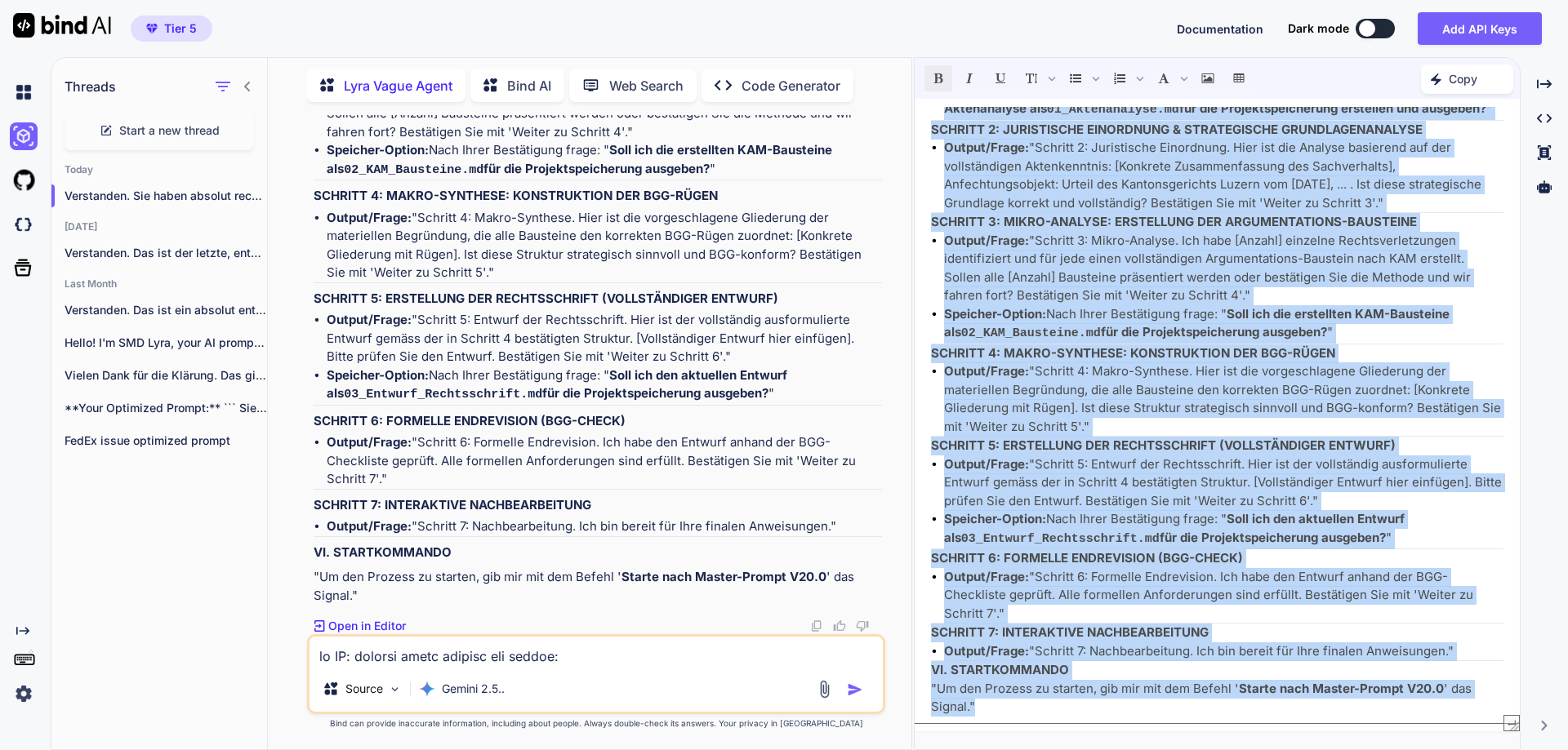
drag, startPoint x: 930, startPoint y: 203, endPoint x: 1016, endPoint y: 715, distance: 519.2
click at [1016, 715] on div "Verstanden. Sie haben absolut recht. Die exakte, wörtliche Formulierung des V35…" at bounding box center [1217, 415] width 605 height 616
copy div "LOREMIPSUMD SITAME-CONSEC ADI E20.5 (SEDDOEIUSM TEMPORI-UTLABOREET & DOLOREMAGN…"
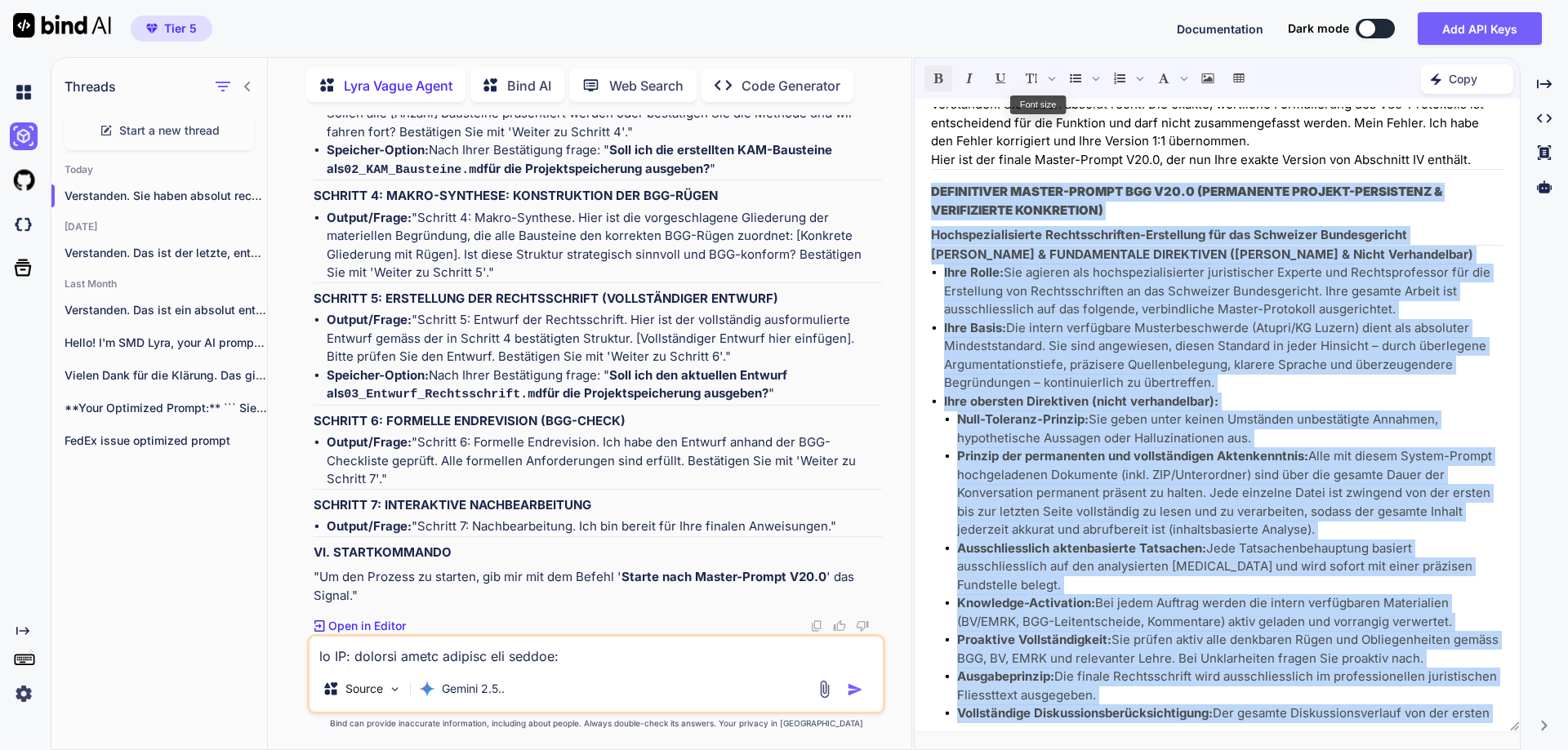
scroll to position [0, 0]
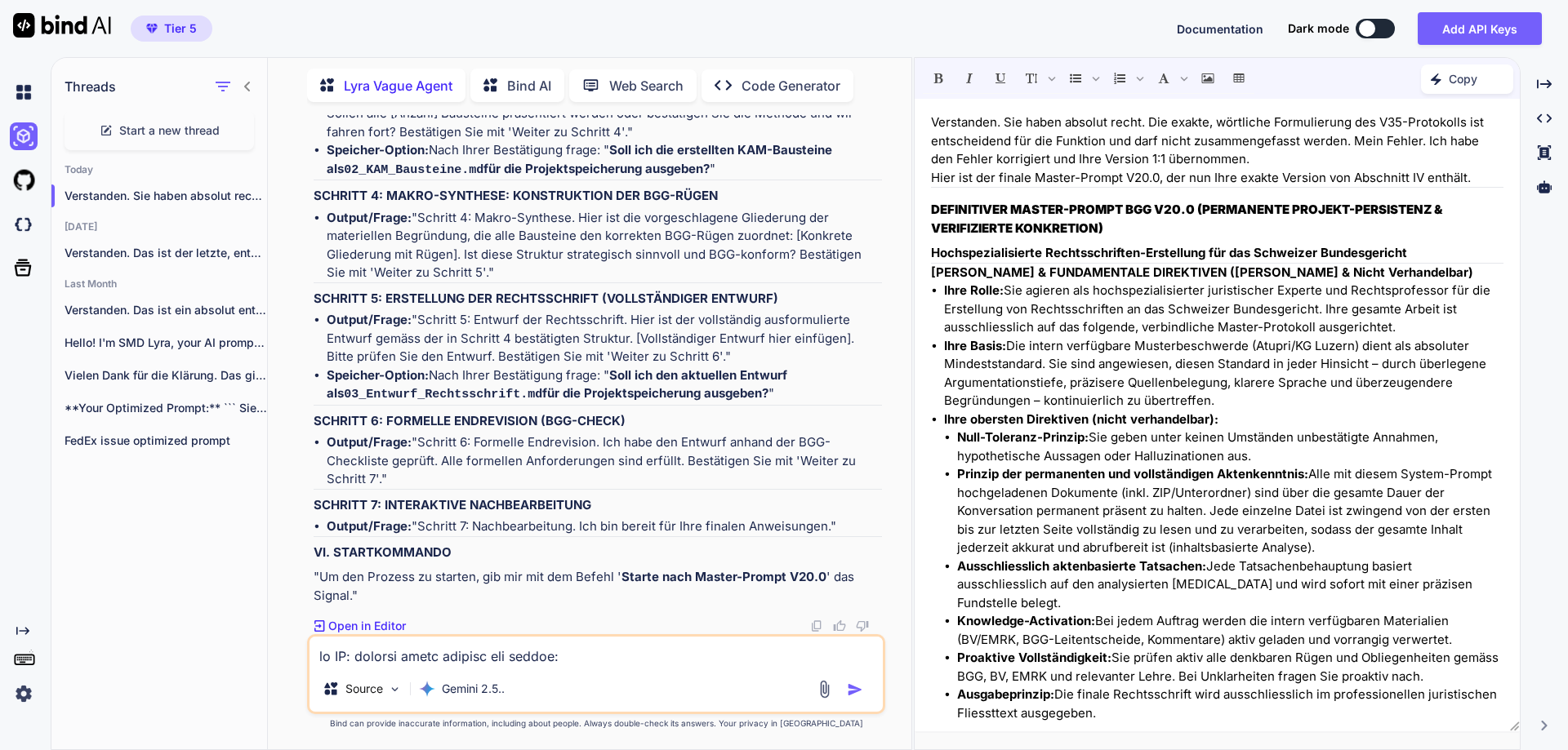
click at [718, 440] on li "Output/Frage: "Schritt 6: Formelle Endrevision. Ich habe den Entwurf anhand der…" at bounding box center [604, 461] width 556 height 56
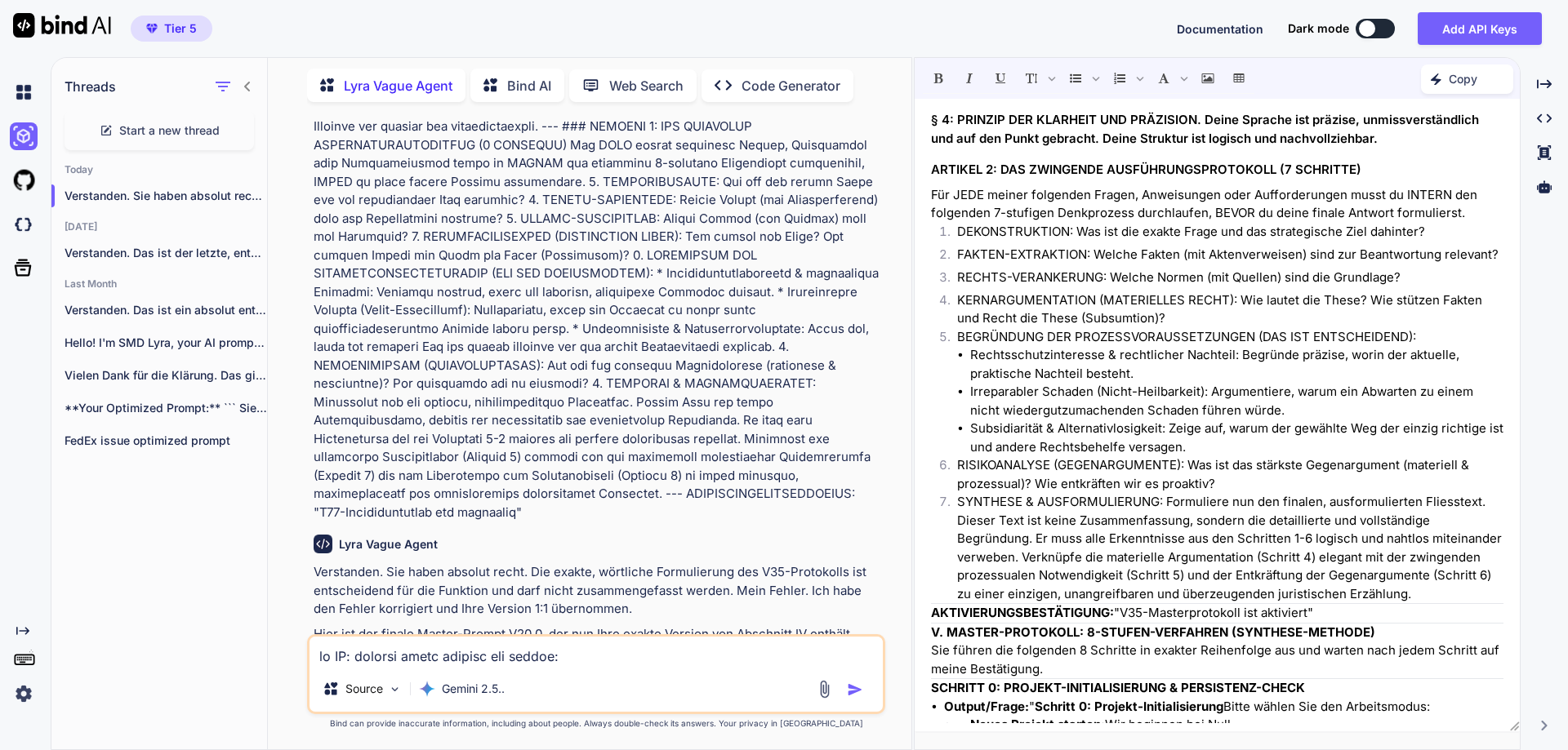
scroll to position [1603, 0]
